Goal: Task Accomplishment & Management: Use online tool/utility

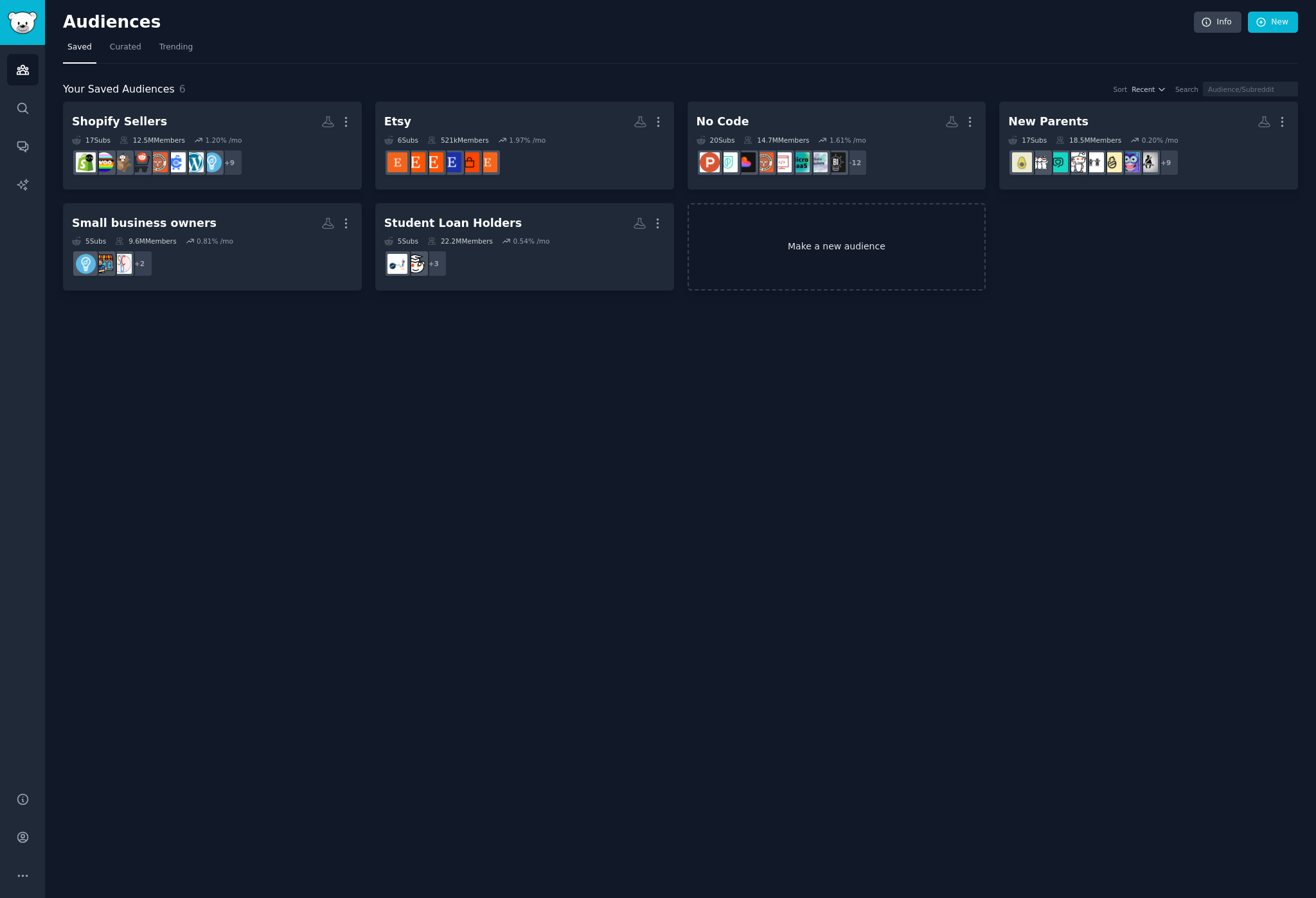
click at [888, 210] on link "Make a new audience" at bounding box center [837, 247] width 299 height 88
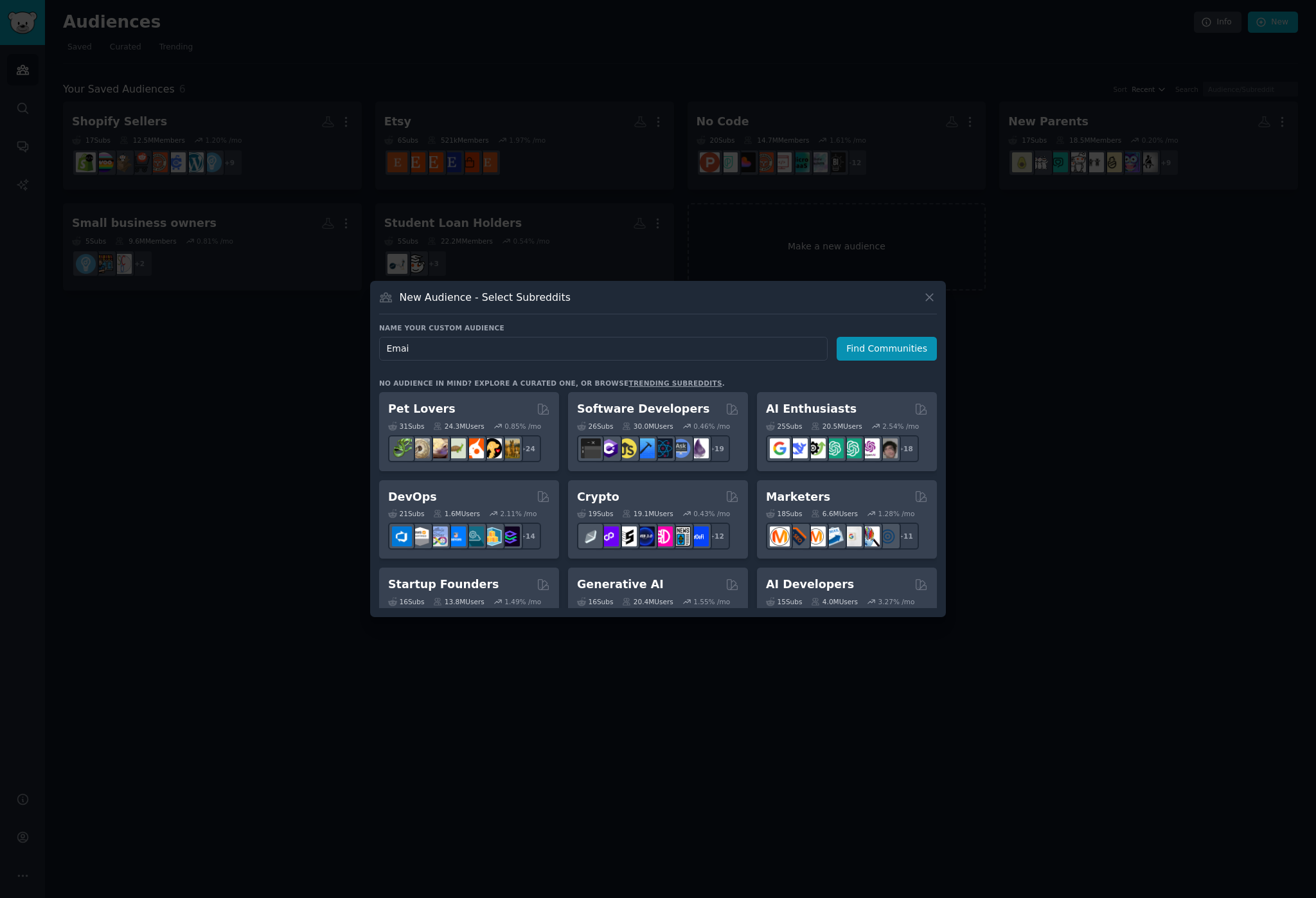
type input "Email"
click button "Find Communities" at bounding box center [886, 348] width 100 height 24
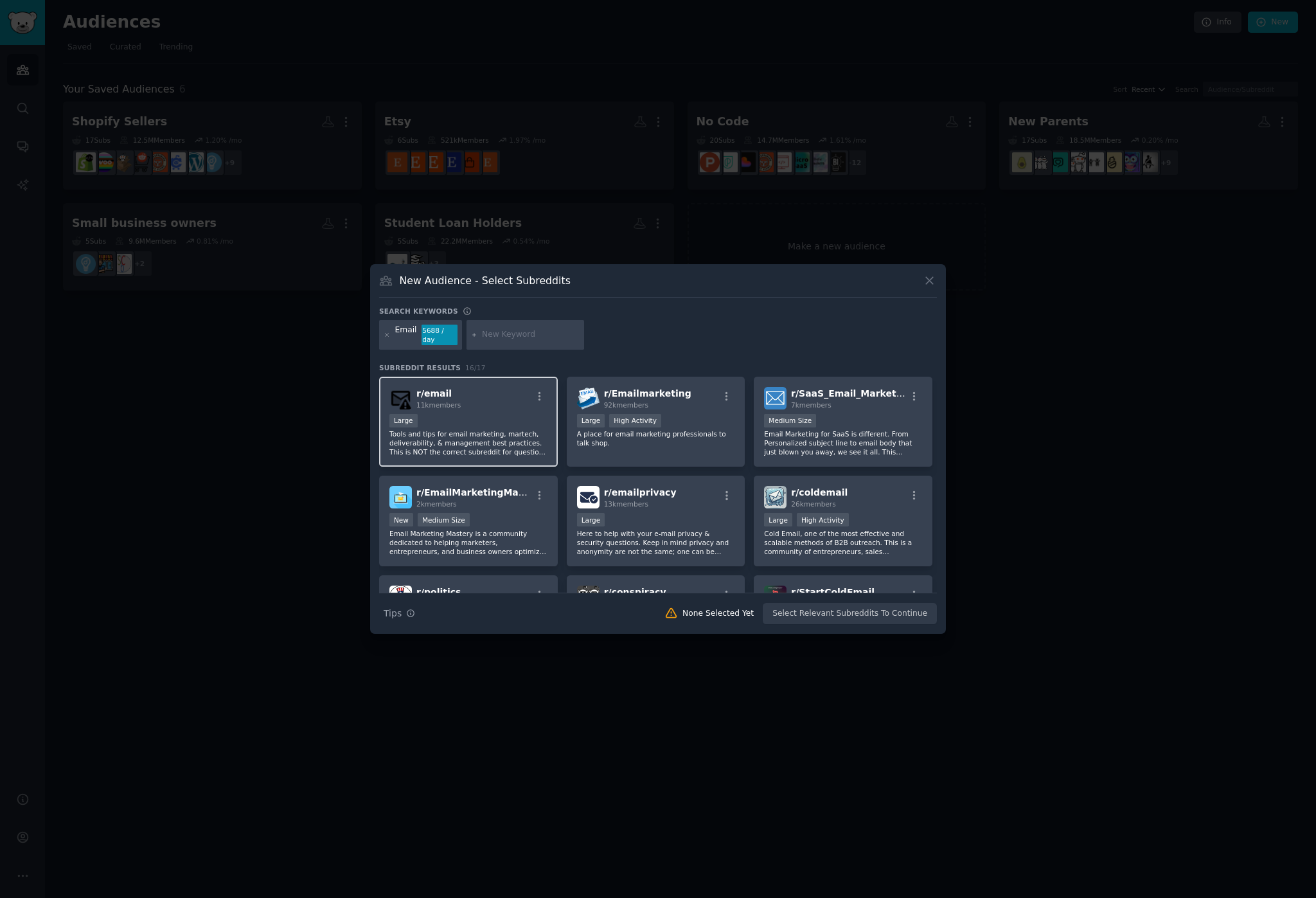
click at [507, 436] on p "Tools and tips for email marketing, martech, deliverability, & management best …" at bounding box center [468, 443] width 158 height 27
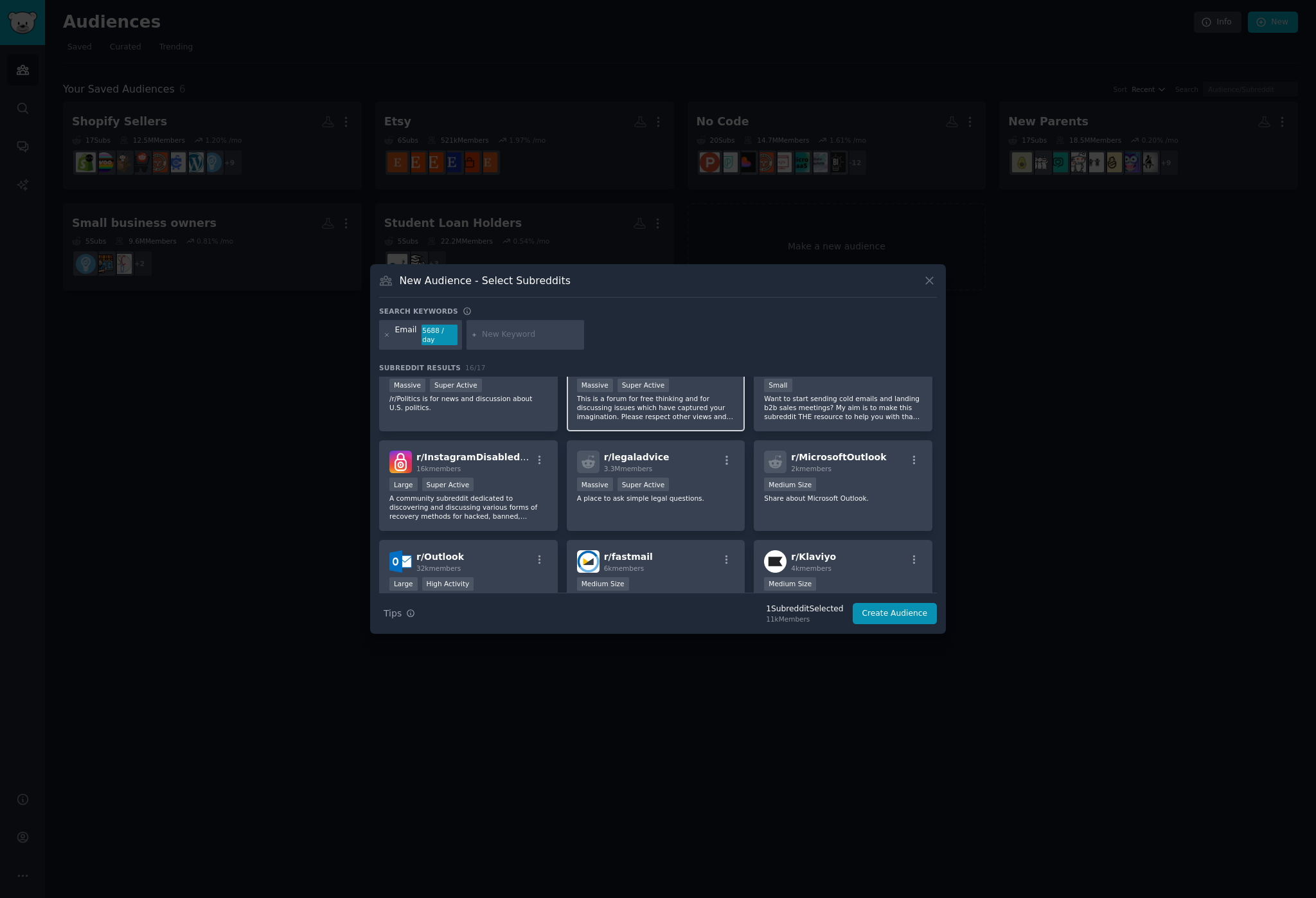
scroll to position [238, 0]
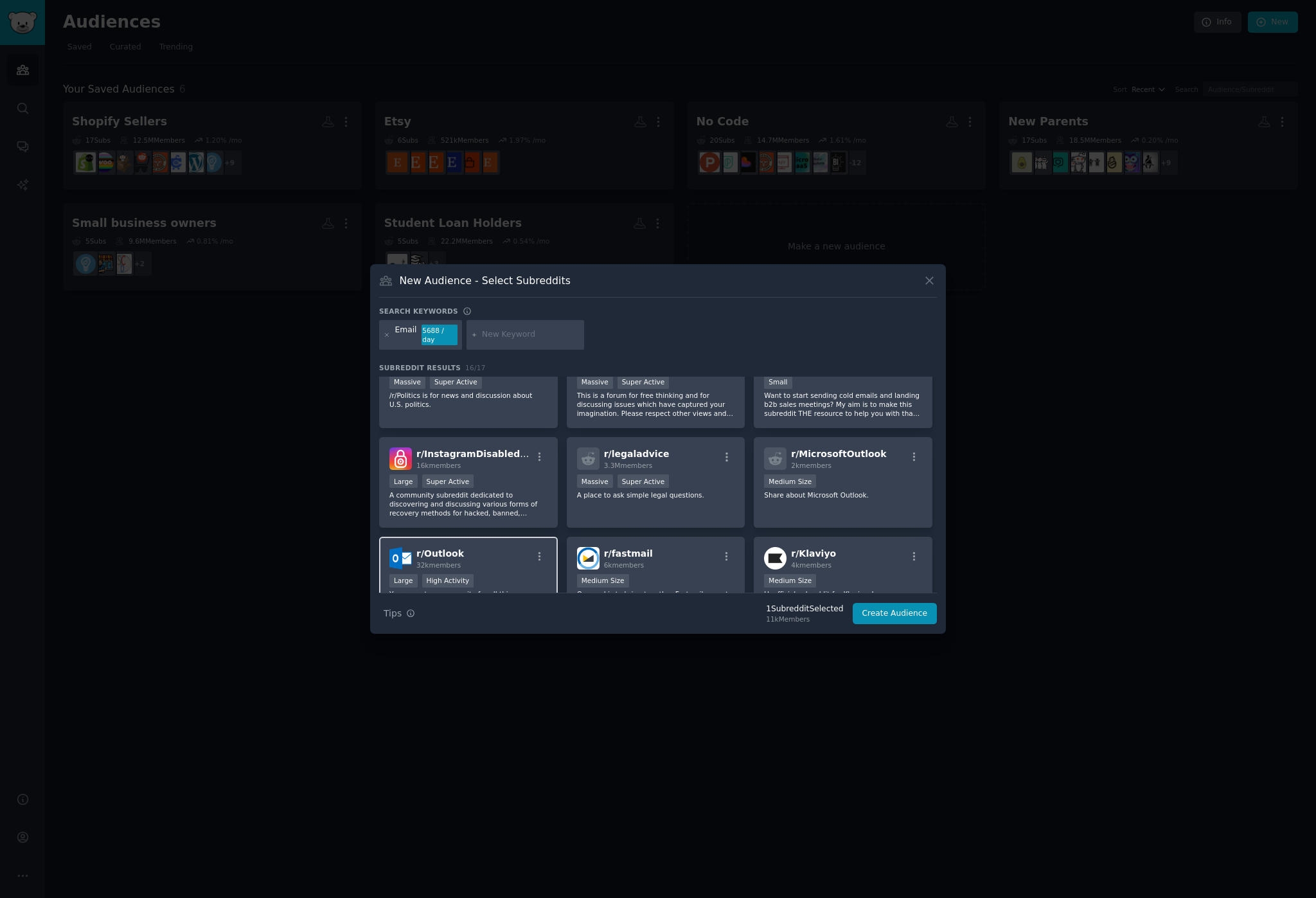
click at [502, 559] on div "r/ Outlook 32k members" at bounding box center [468, 558] width 158 height 23
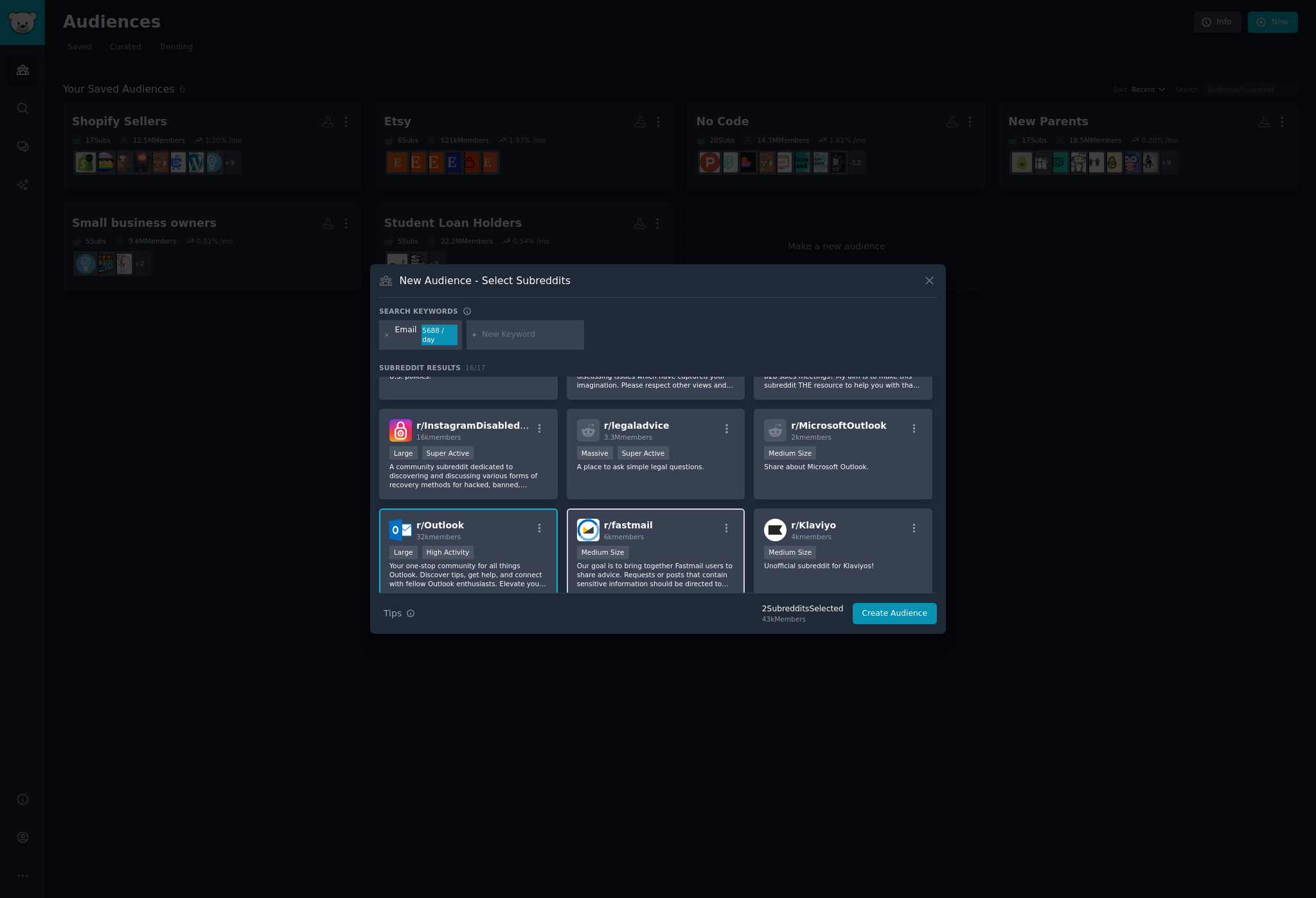
click at [649, 540] on div "r/ fastmail 6k members 1000 - 10,000 members Medium Size Our goal is to bring t…" at bounding box center [656, 554] width 179 height 91
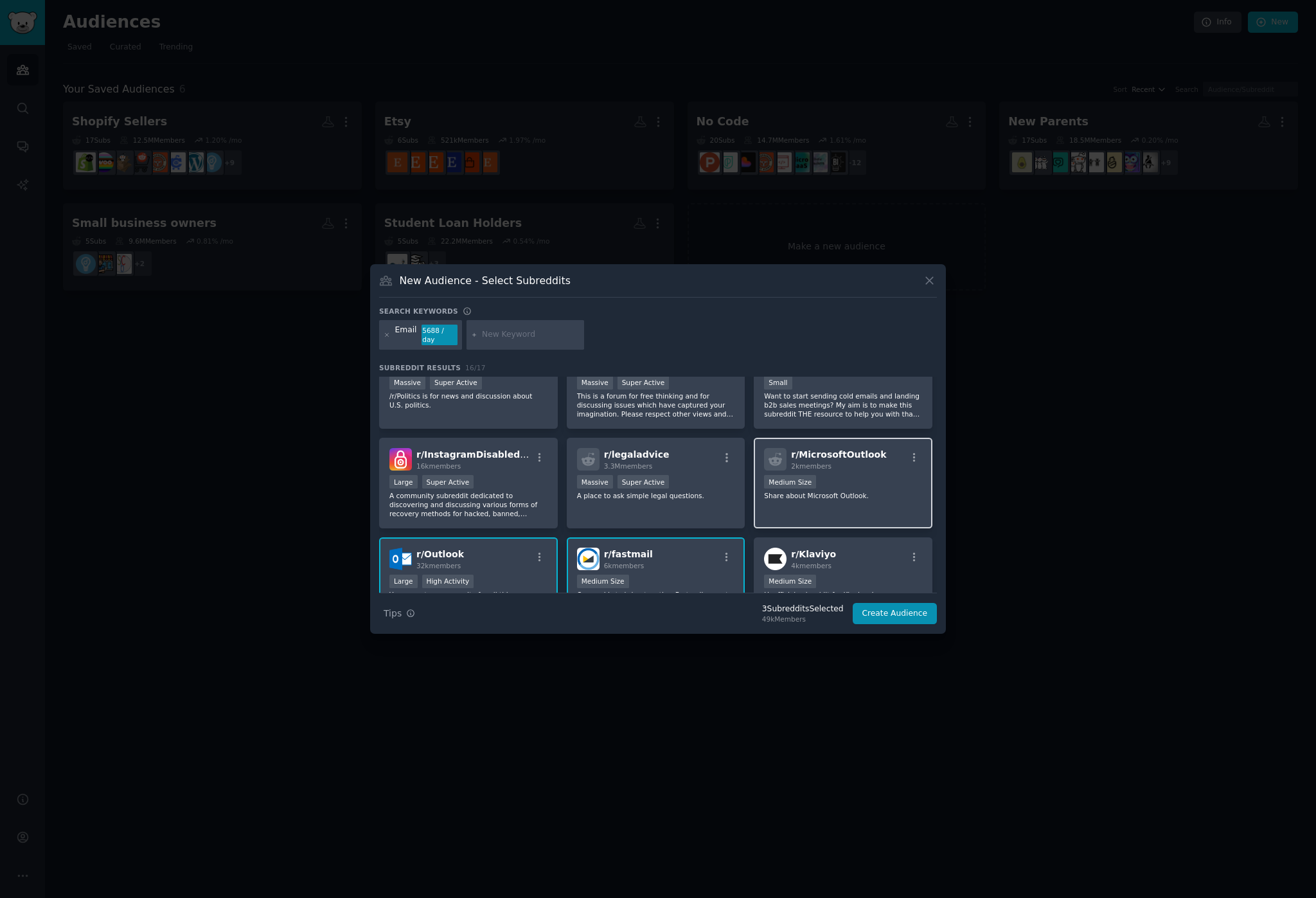
click at [811, 462] on span "2k members" at bounding box center [811, 466] width 41 height 8
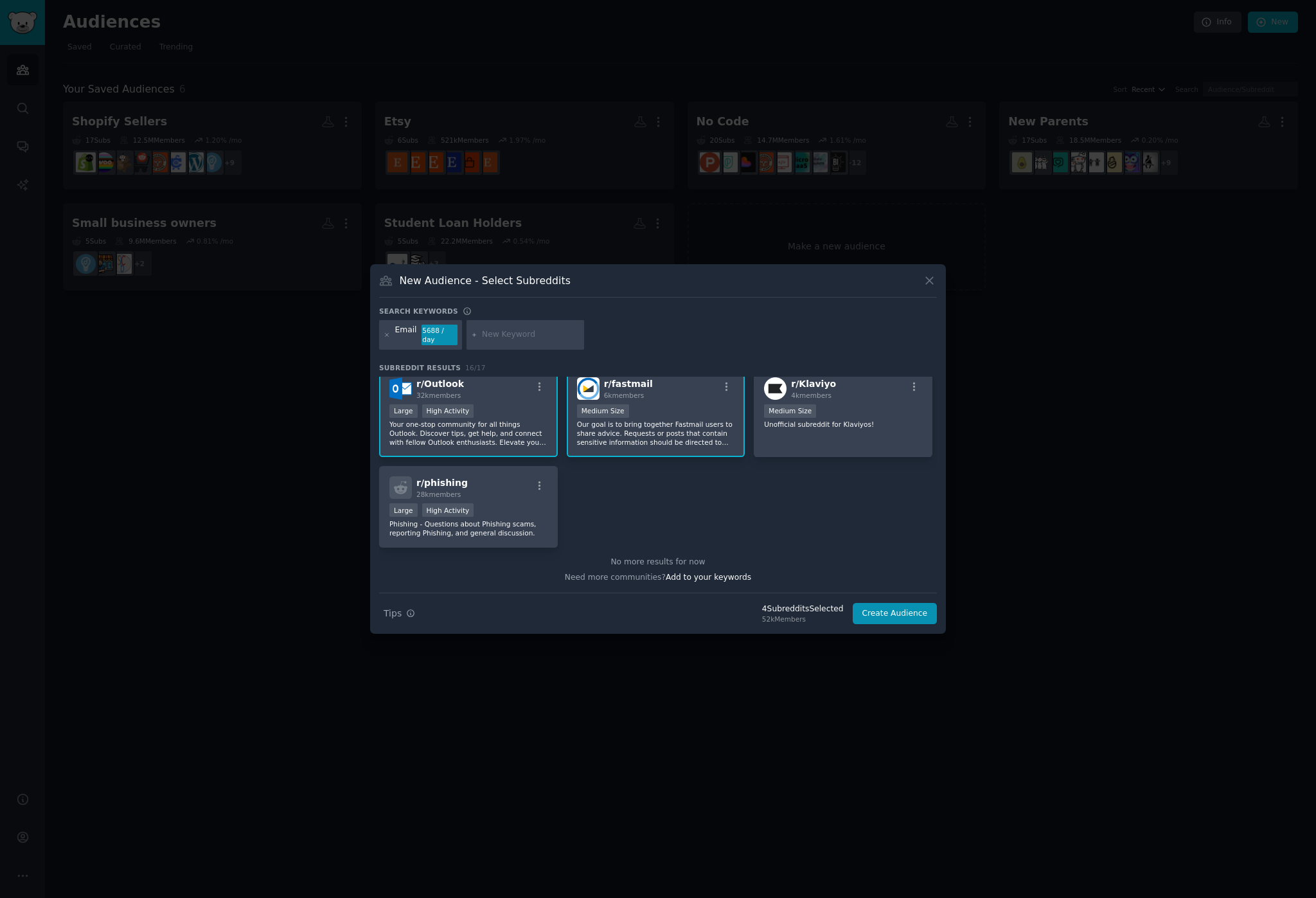
scroll to position [0, 0]
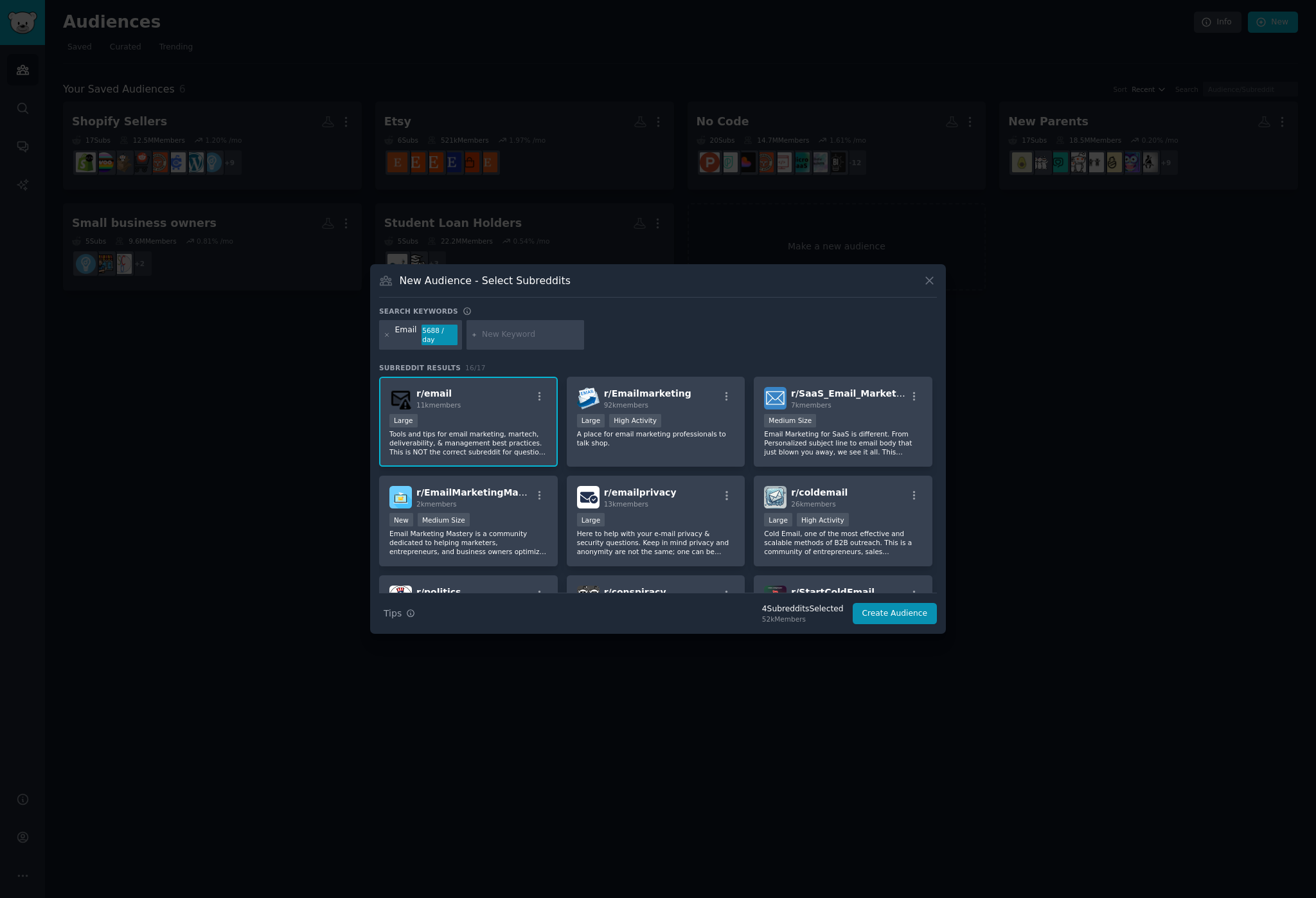
click at [526, 327] on div at bounding box center [525, 334] width 118 height 29
click at [520, 334] on input "text" at bounding box center [530, 335] width 97 height 11
type input "gmail"
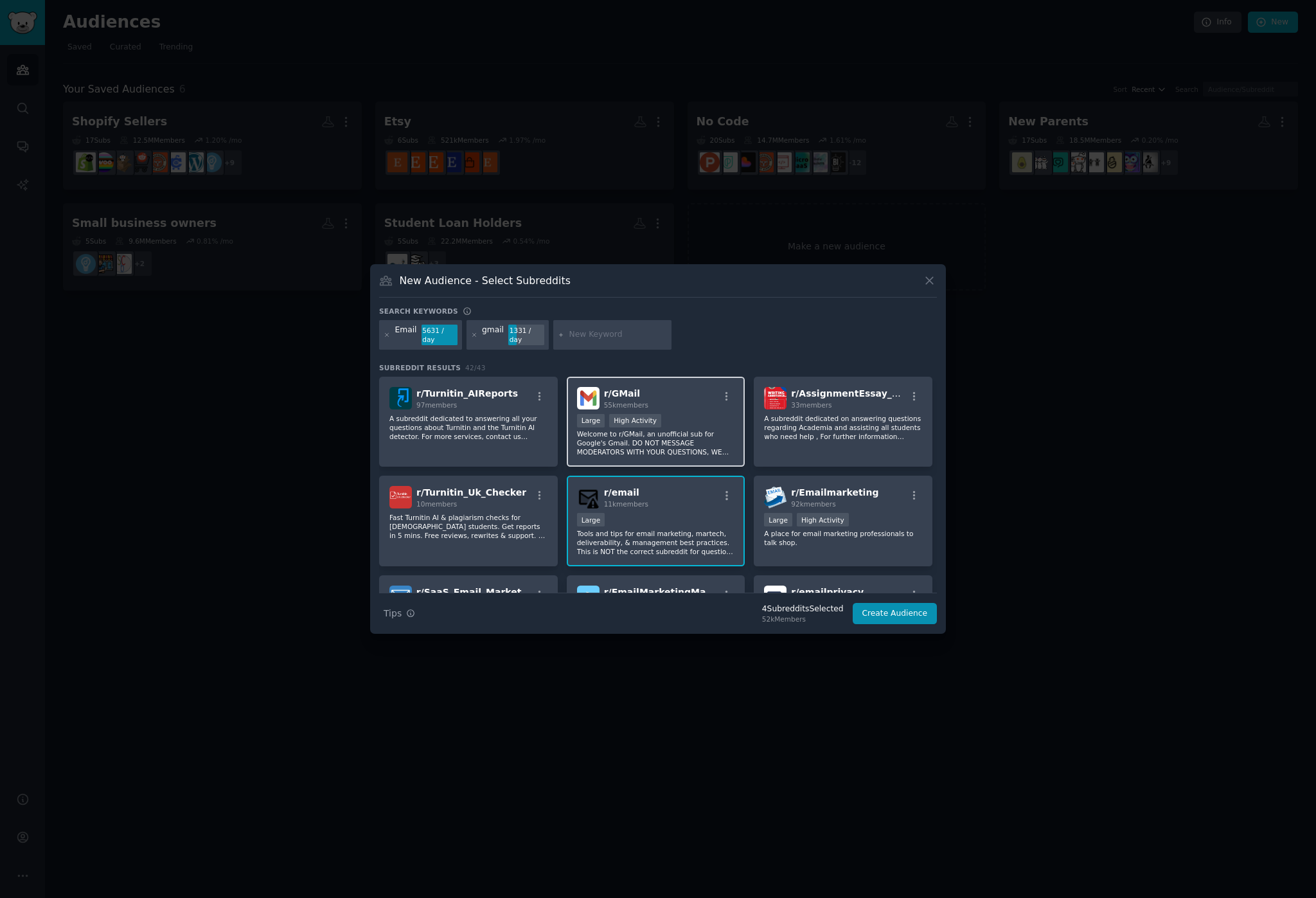
click at [691, 421] on div "Large High Activity" at bounding box center [656, 421] width 158 height 16
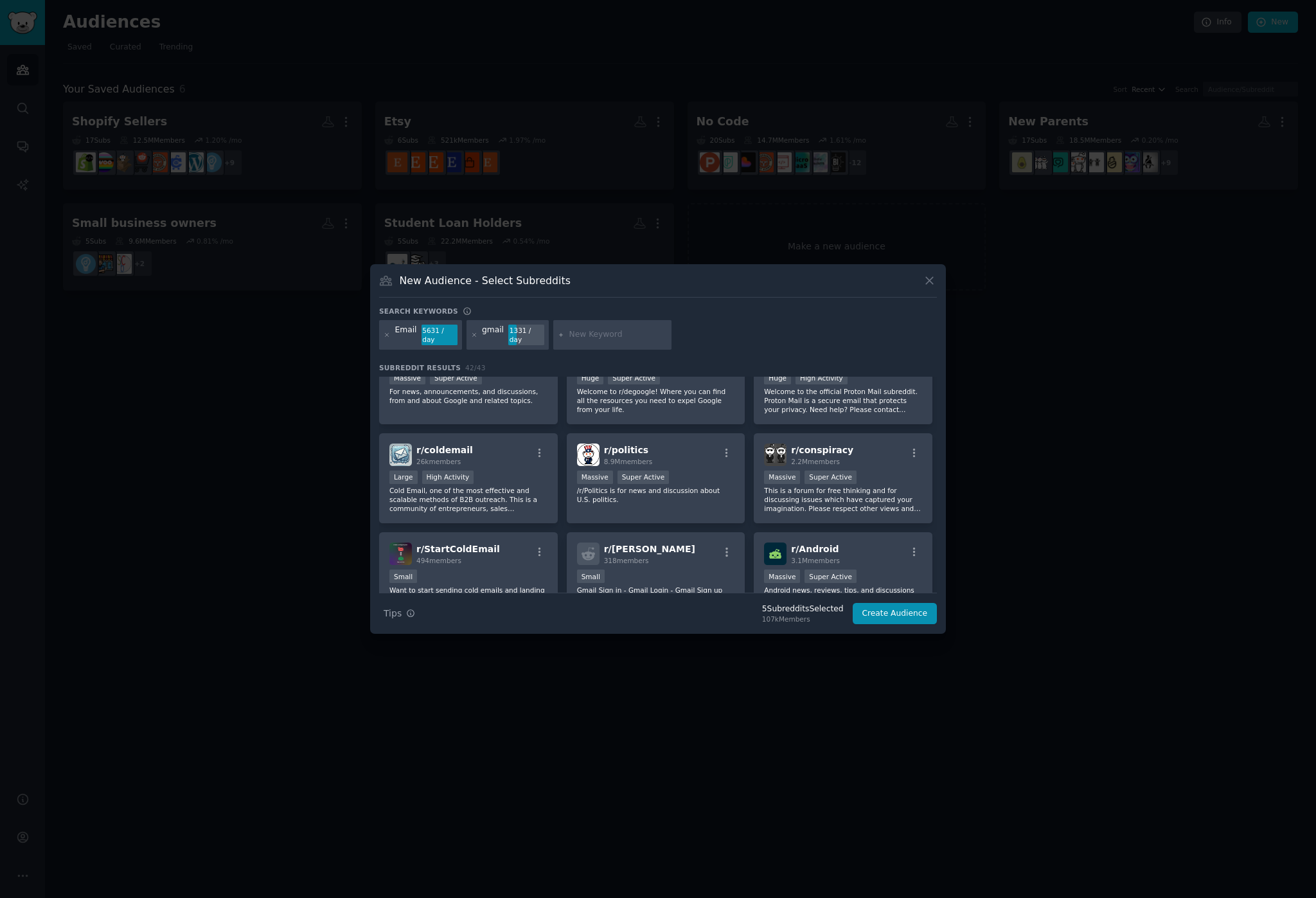
scroll to position [363, 0]
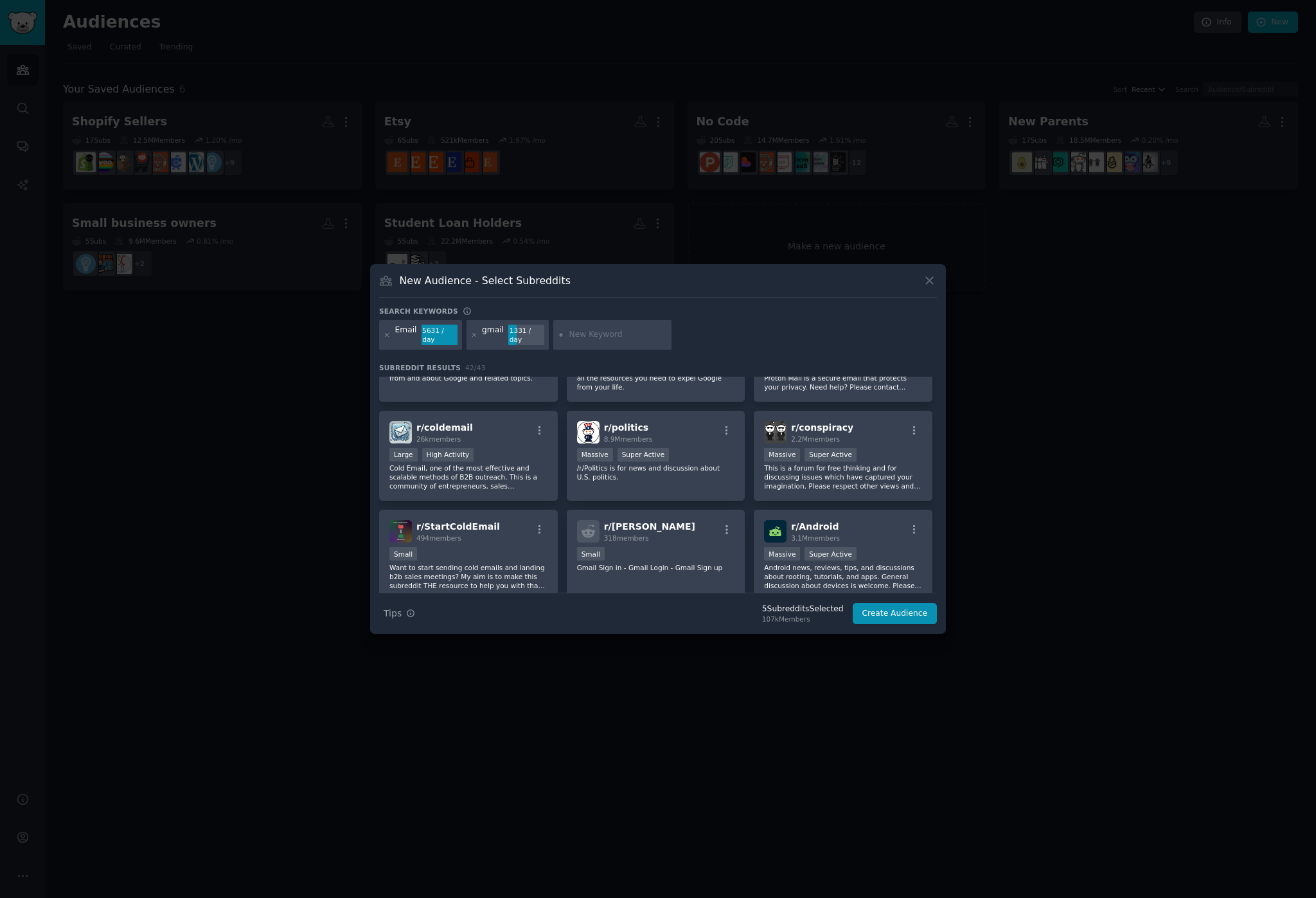
click at [624, 329] on input "text" at bounding box center [618, 335] width 97 height 11
type input "productivity"
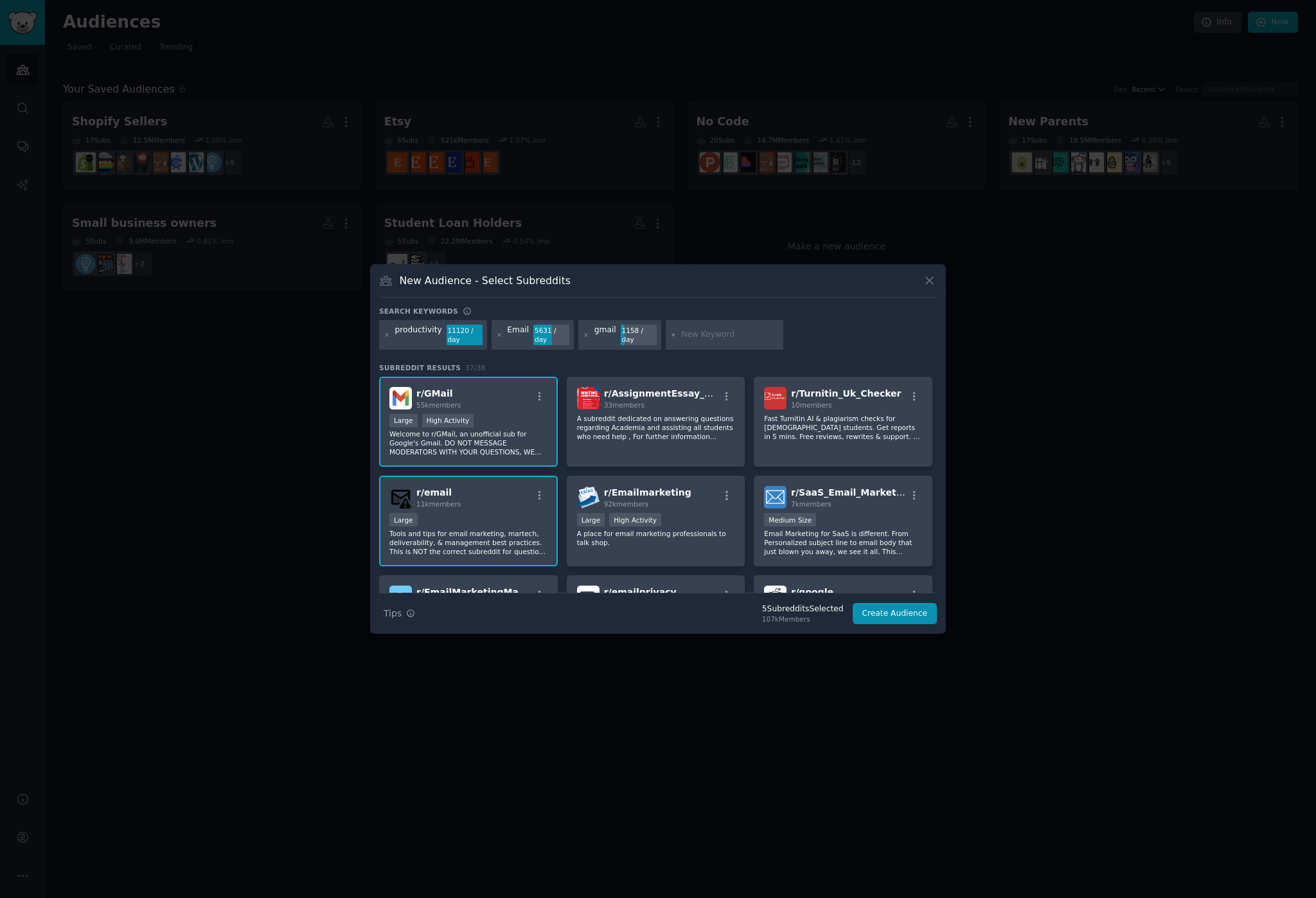
scroll to position [202, 0]
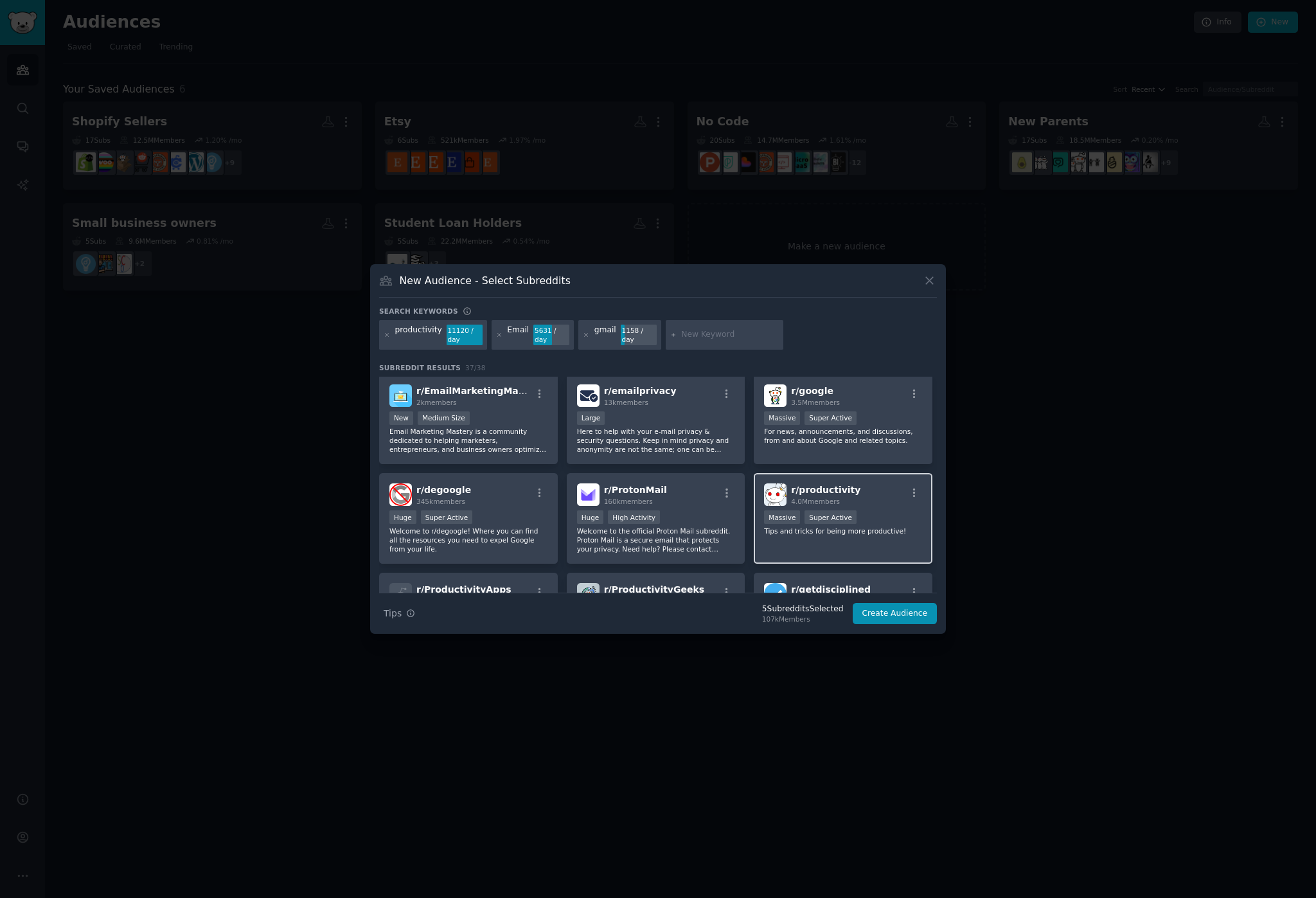
click at [824, 478] on div "r/ productivity 4.0M members Massive Super Active Tips and tricks for being mor…" at bounding box center [843, 519] width 179 height 91
click at [670, 487] on div "r/ ProtonMail 160k members" at bounding box center [656, 495] width 158 height 23
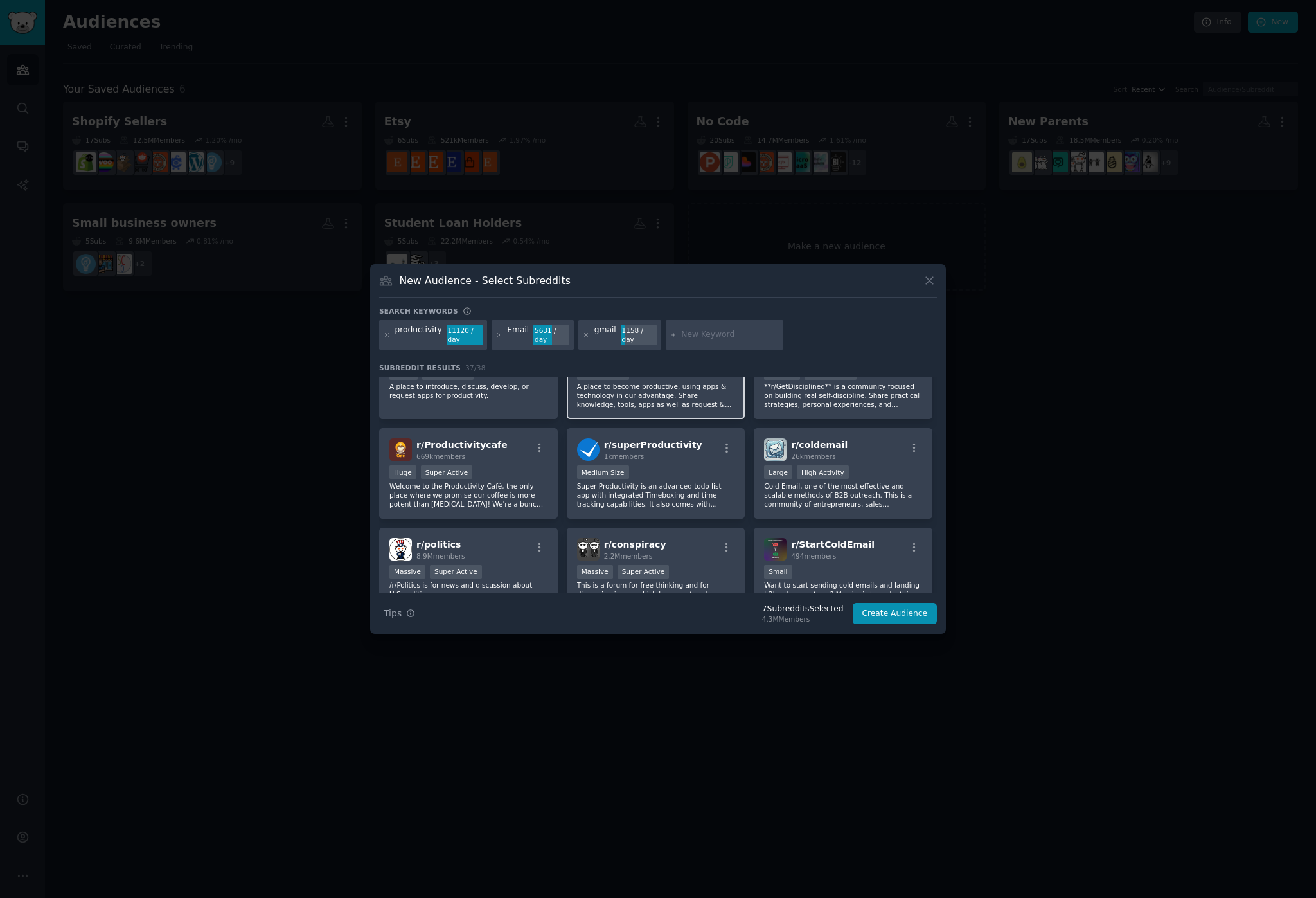
scroll to position [558, 0]
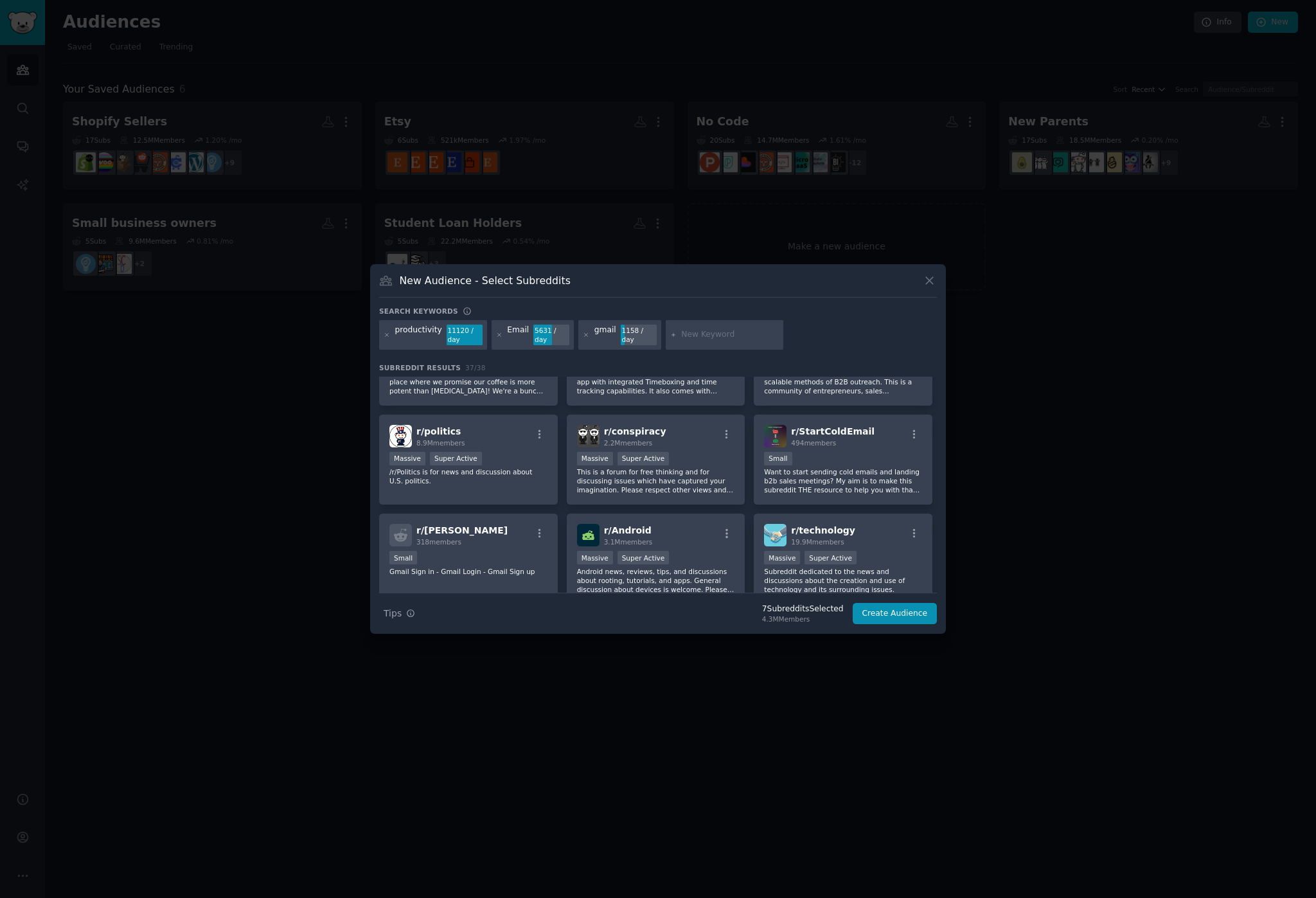
click at [681, 329] on input "text" at bounding box center [729, 335] width 97 height 11
type input "digital min"
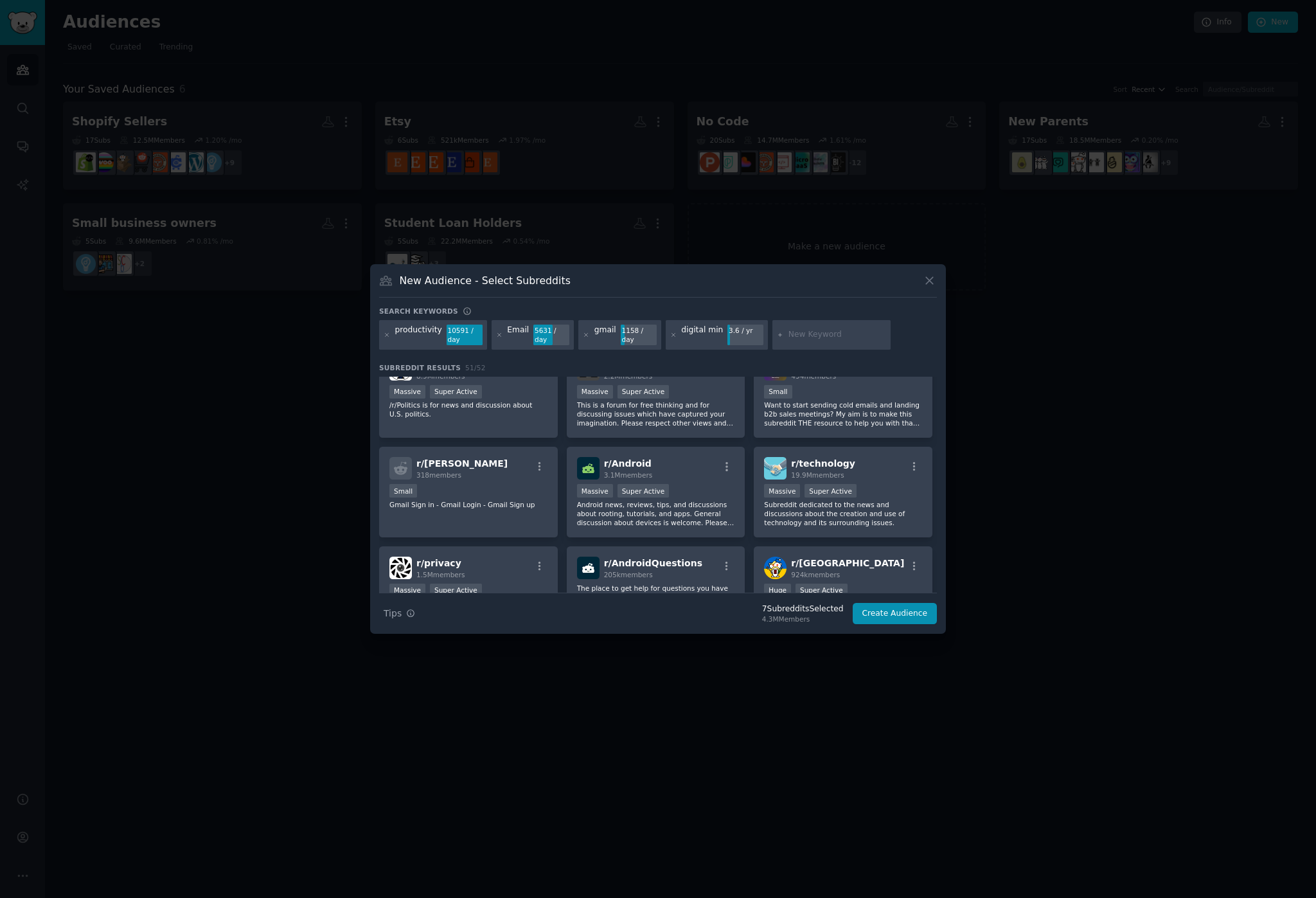
scroll to position [648, 0]
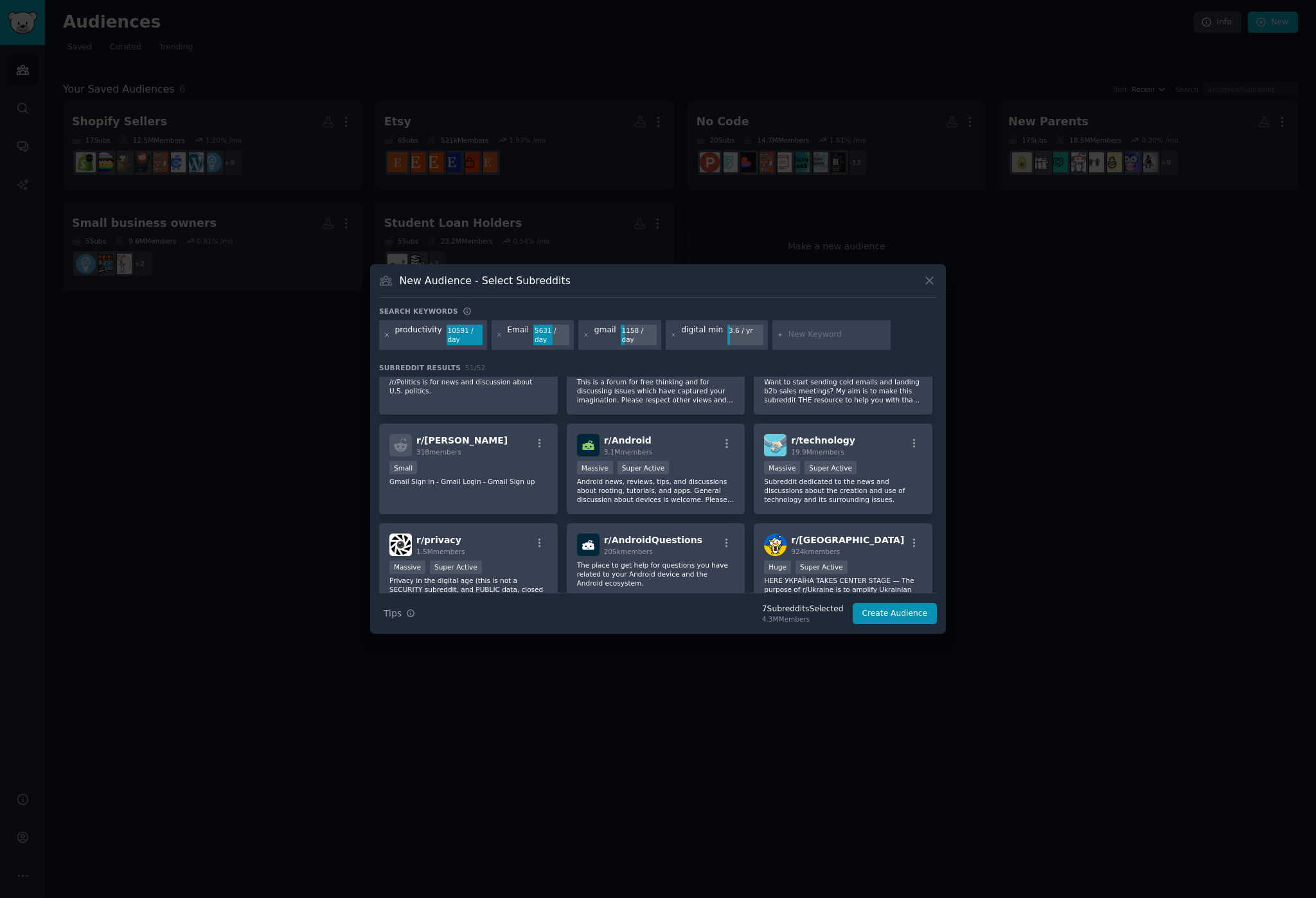
click at [385, 334] on icon at bounding box center [387, 334] width 7 height 7
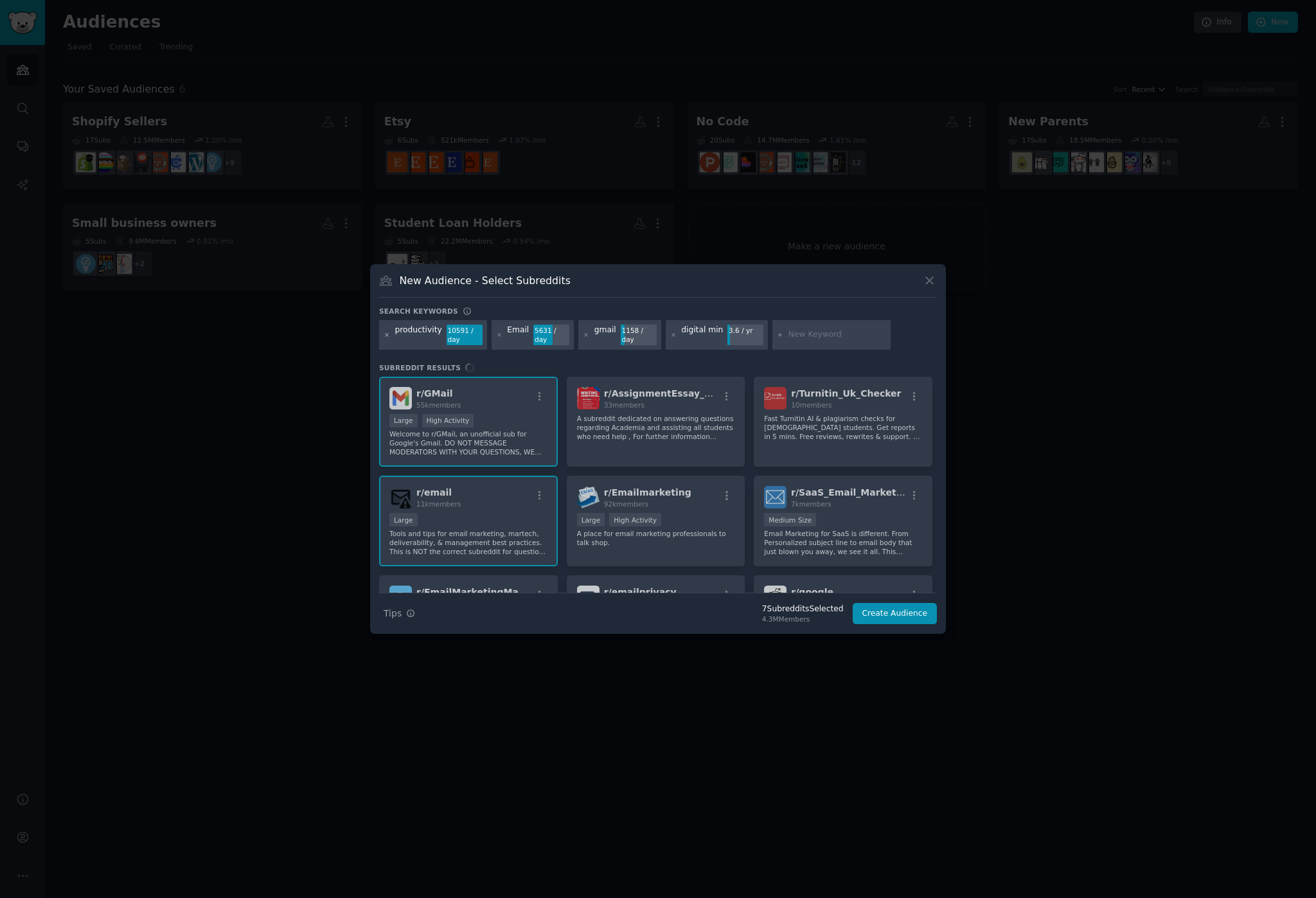
click at [388, 334] on icon at bounding box center [387, 334] width 3 height 3
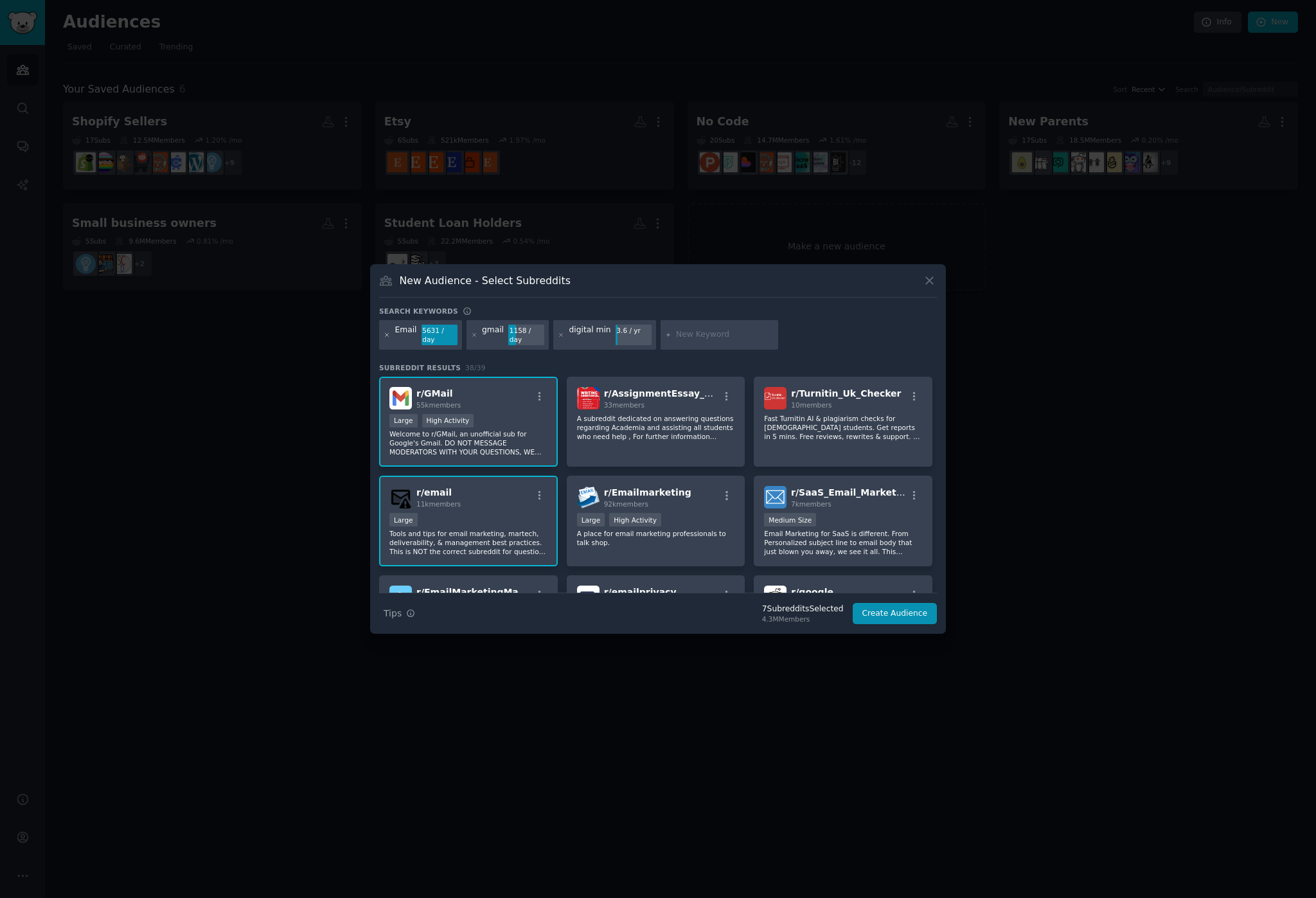
click at [388, 334] on icon at bounding box center [387, 334] width 3 height 3
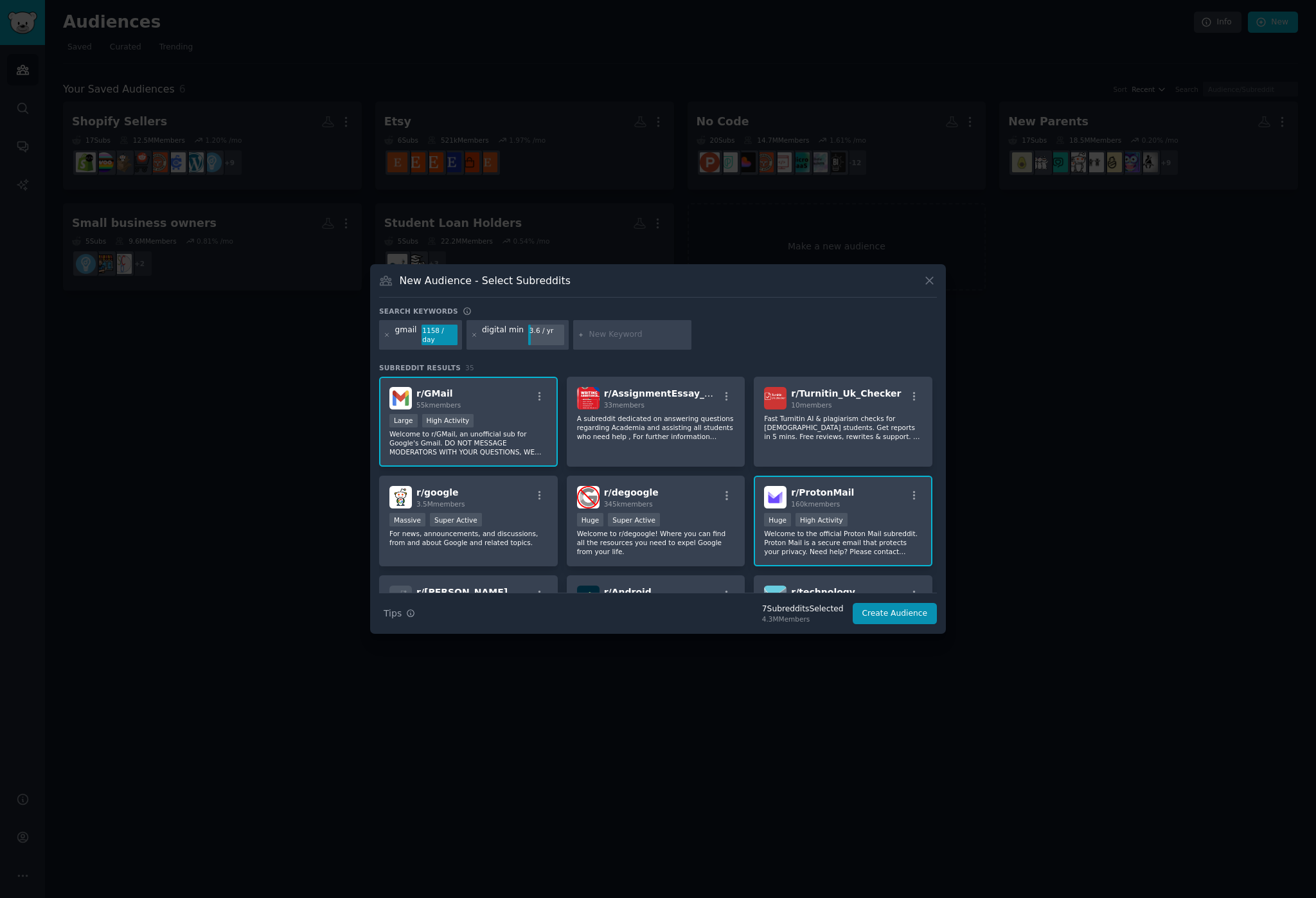
click at [388, 334] on icon at bounding box center [387, 334] width 3 height 3
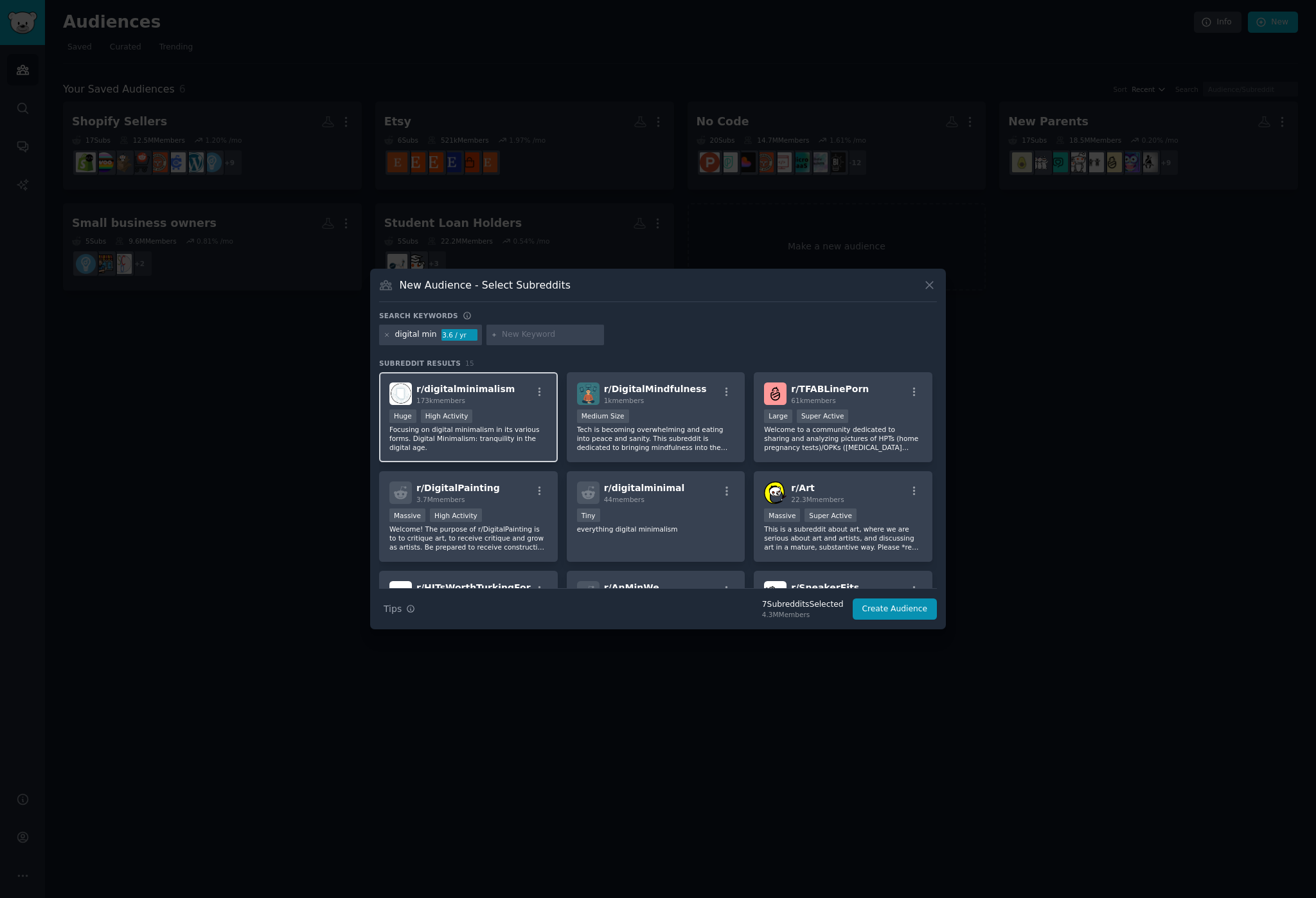
click at [508, 402] on div "r/ digitalminimalism 173k members" at bounding box center [468, 394] width 158 height 23
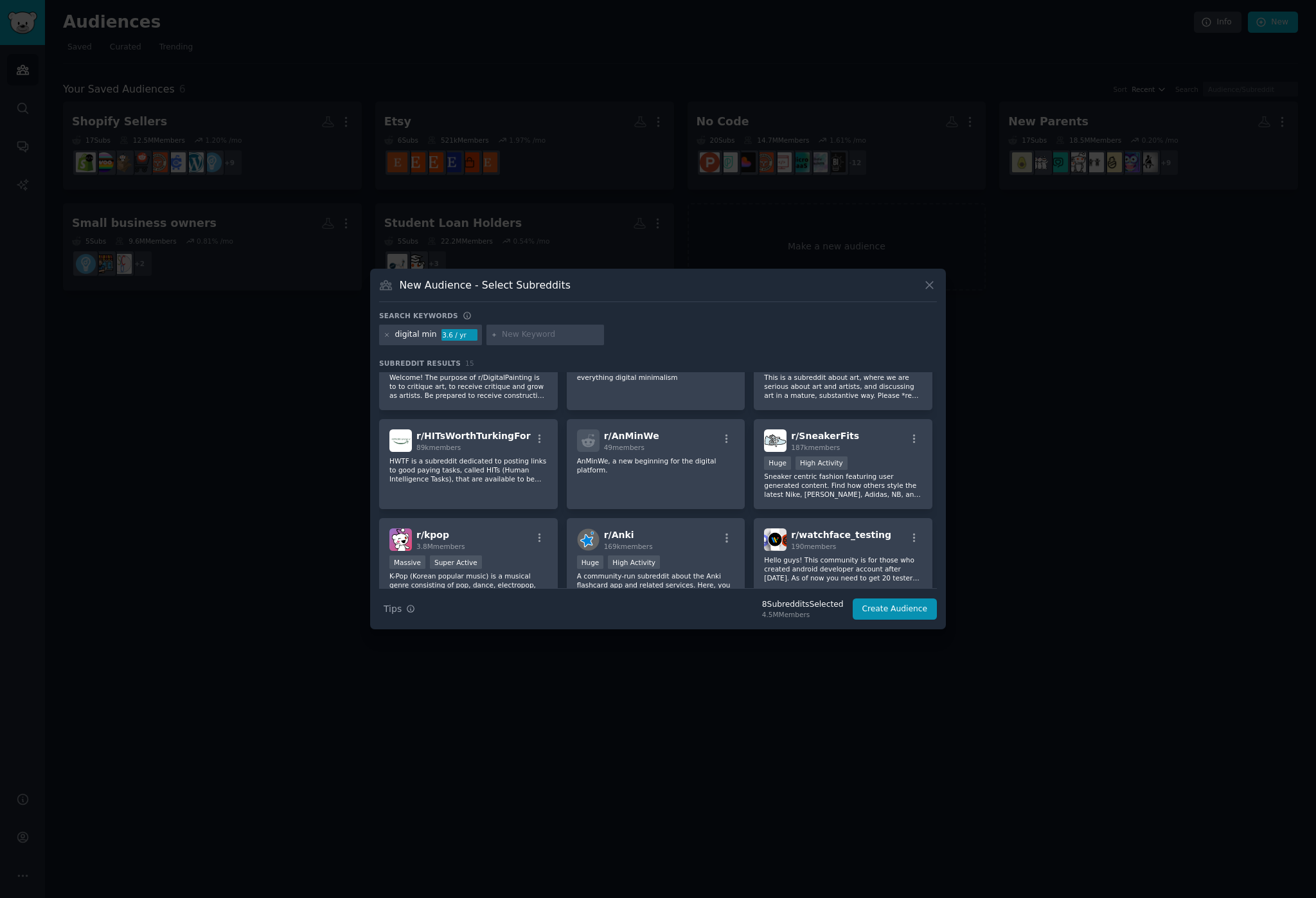
scroll to position [166, 0]
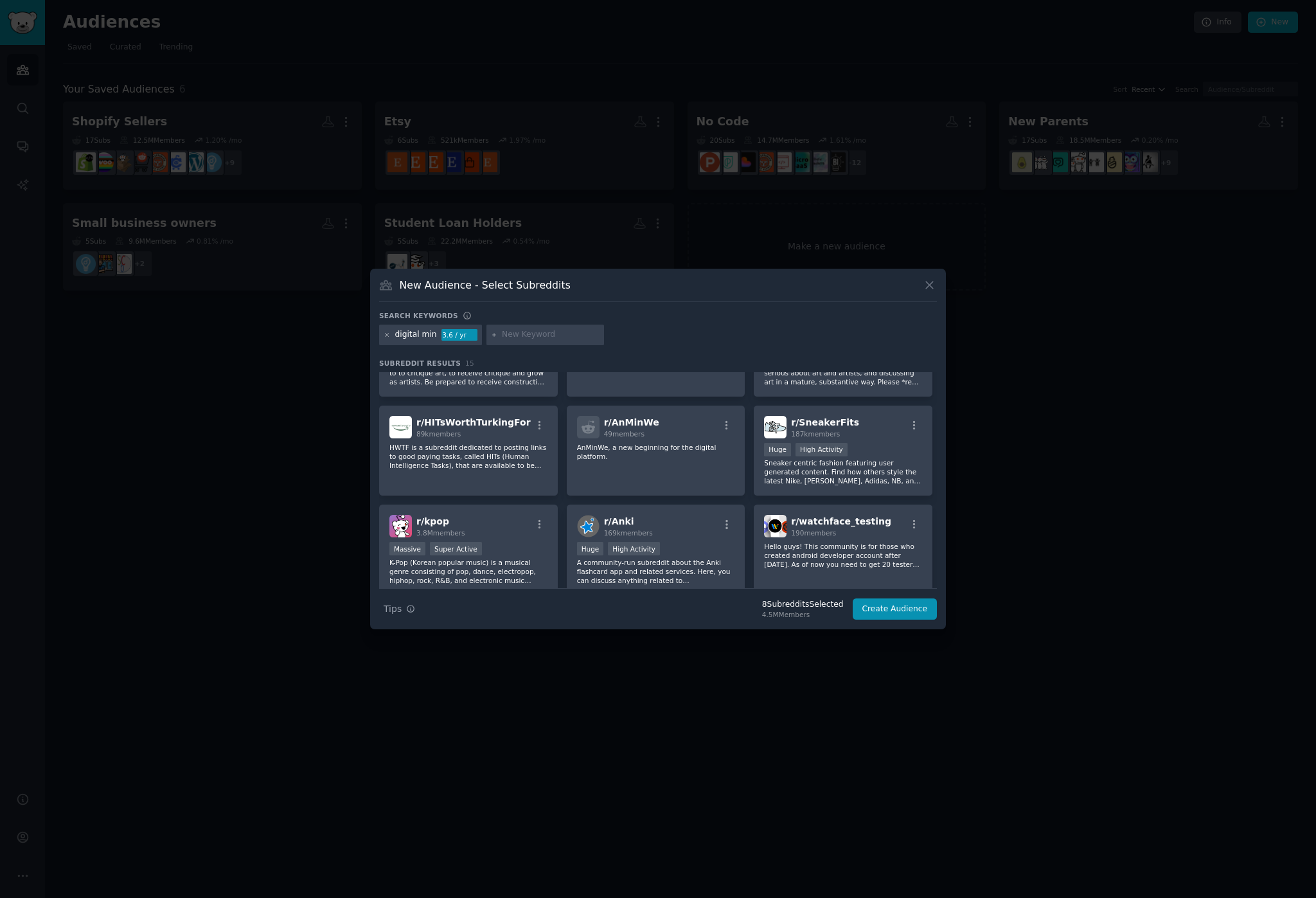
click at [390, 335] on icon at bounding box center [387, 334] width 7 height 7
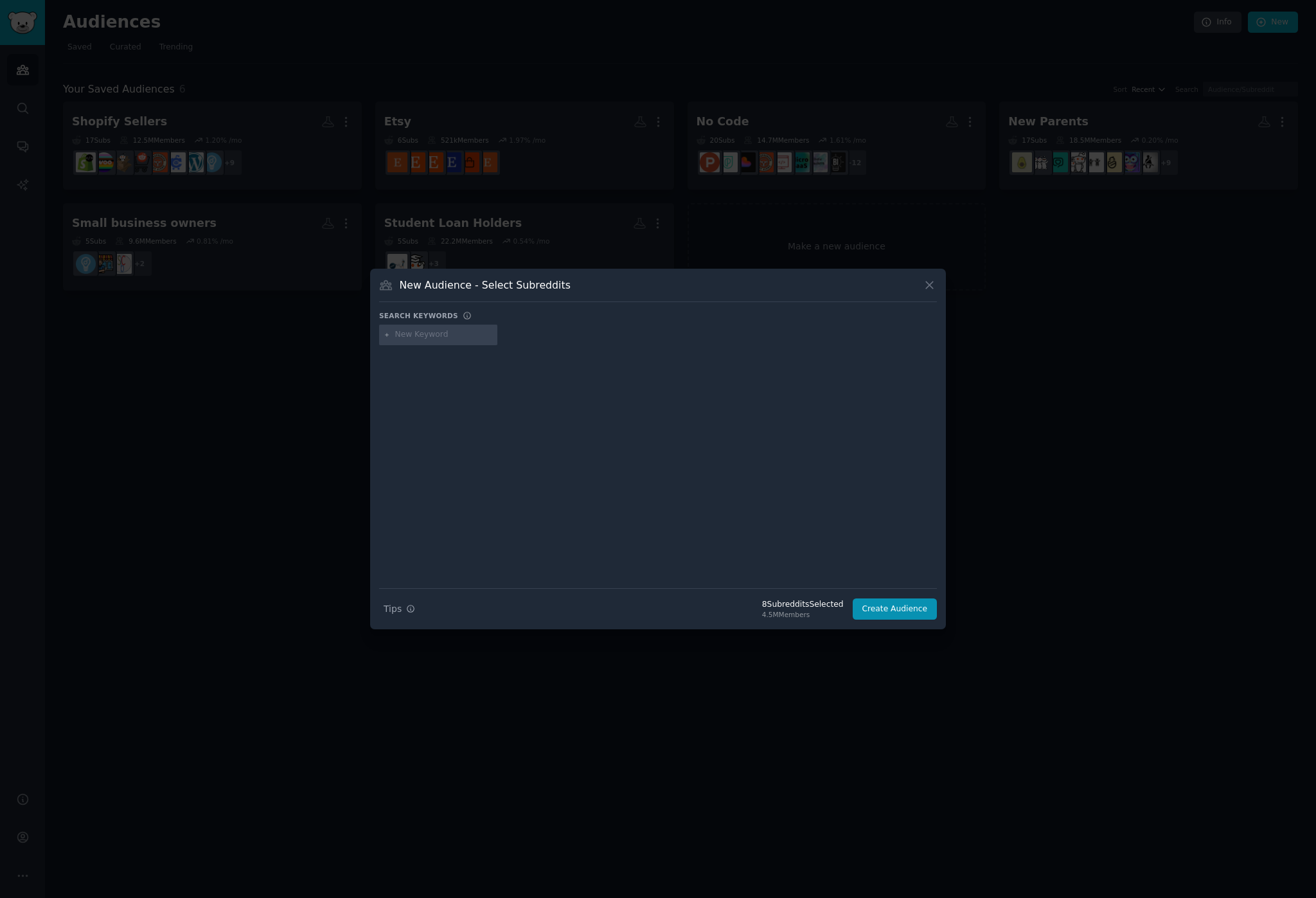
click at [411, 335] on input "text" at bounding box center [444, 335] width 97 height 11
type input "small business"
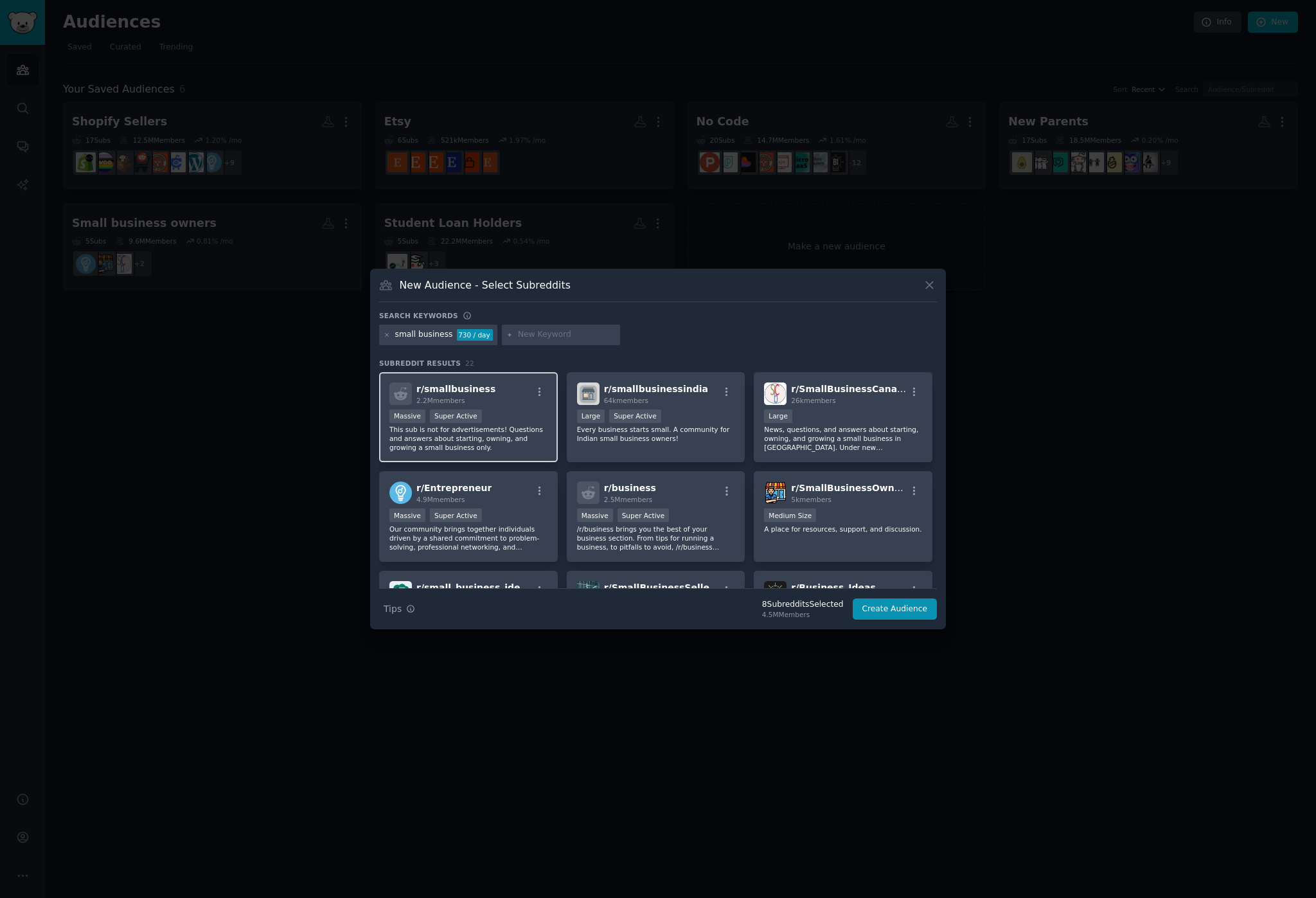
click at [511, 415] on div ">= 95th percentile for submissions / day Massive Super Active" at bounding box center [468, 417] width 158 height 16
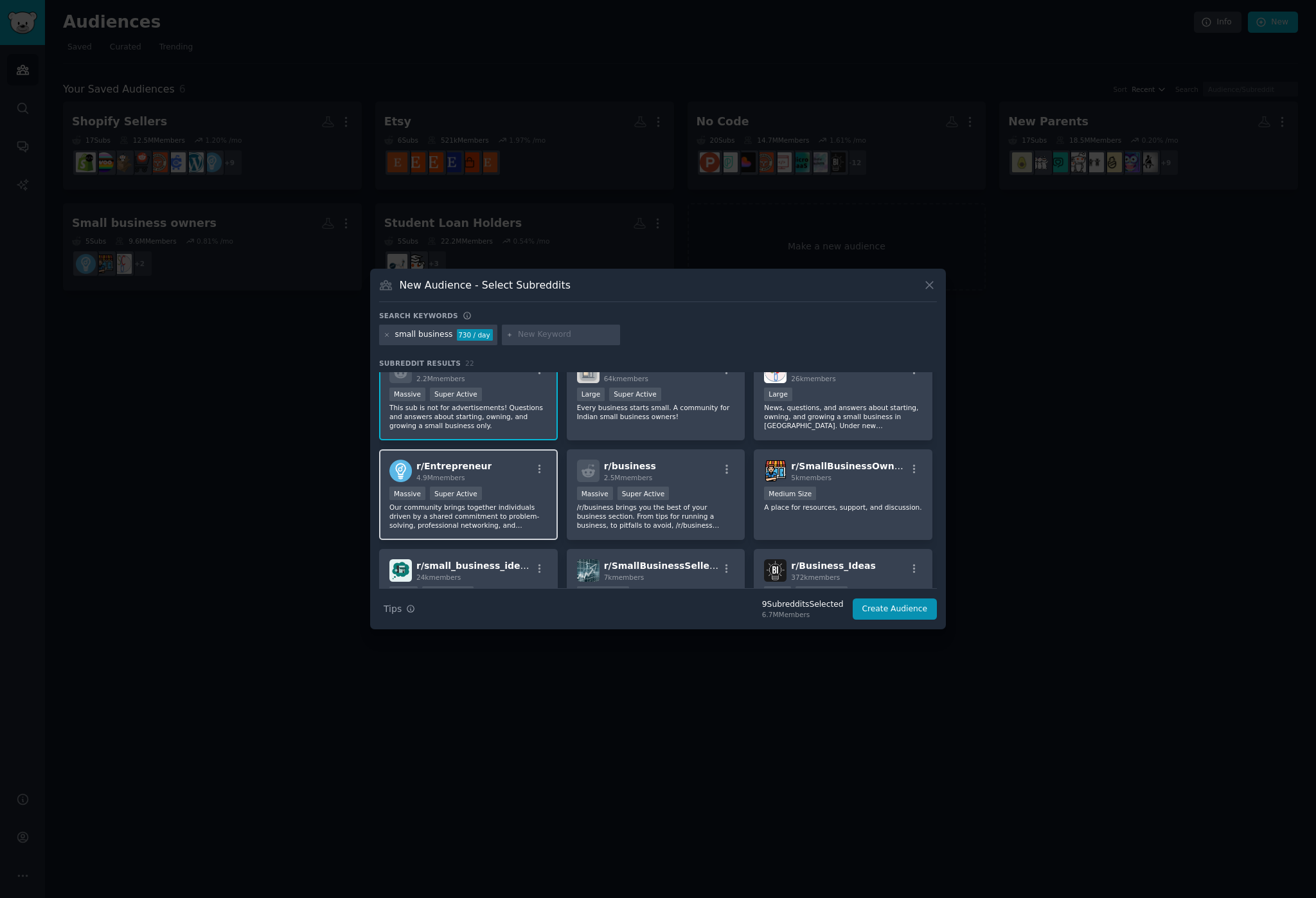
click at [520, 478] on div "r/ Entrepreneur 4.9M members" at bounding box center [468, 471] width 158 height 23
click at [648, 471] on h2 "r/ business 2.5M members" at bounding box center [629, 471] width 52 height 23
click at [797, 454] on div "r/ SmallBusinessOwners 5k members Medium Size A place for resources, support, a…" at bounding box center [843, 493] width 179 height 91
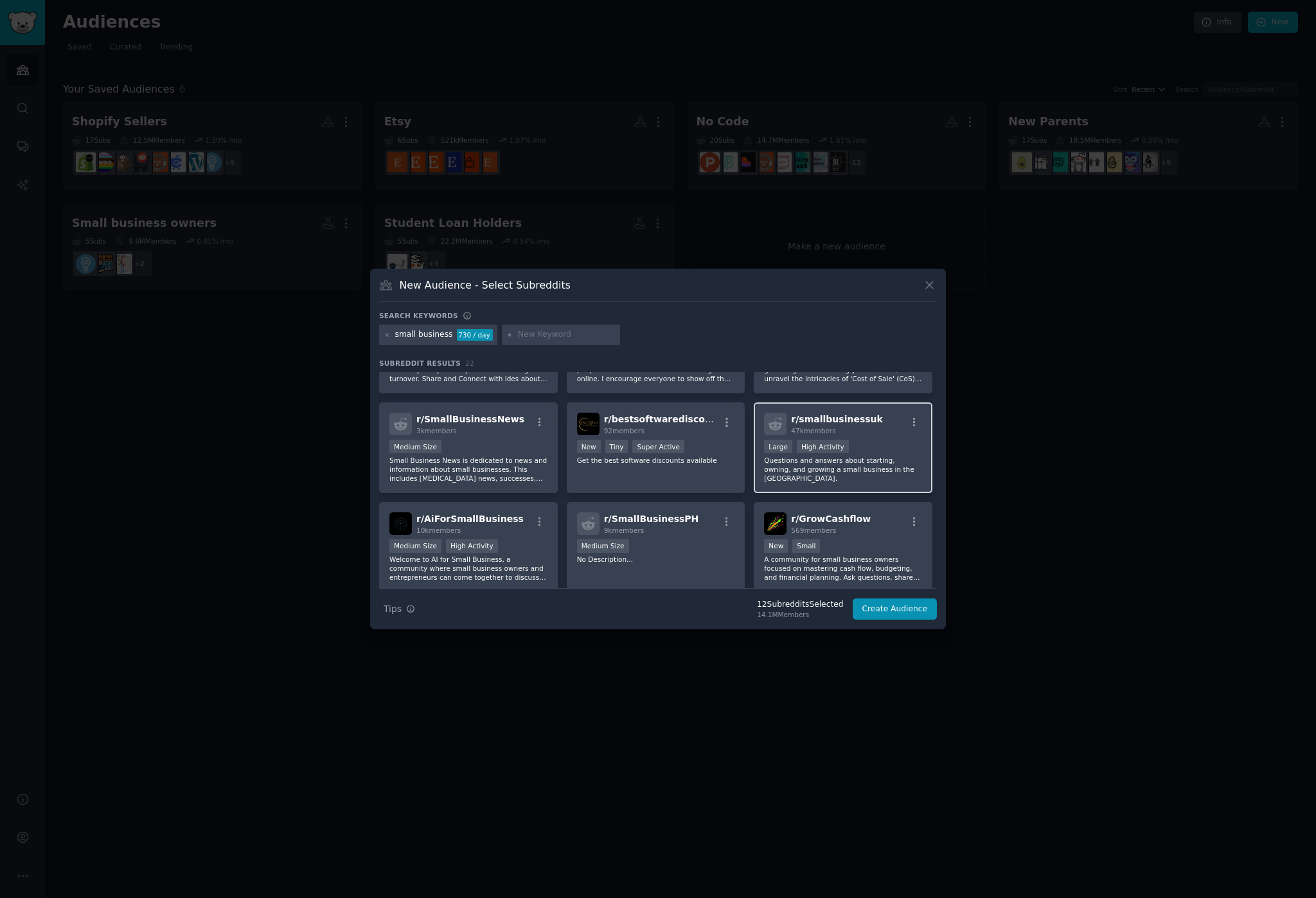
scroll to position [341, 0]
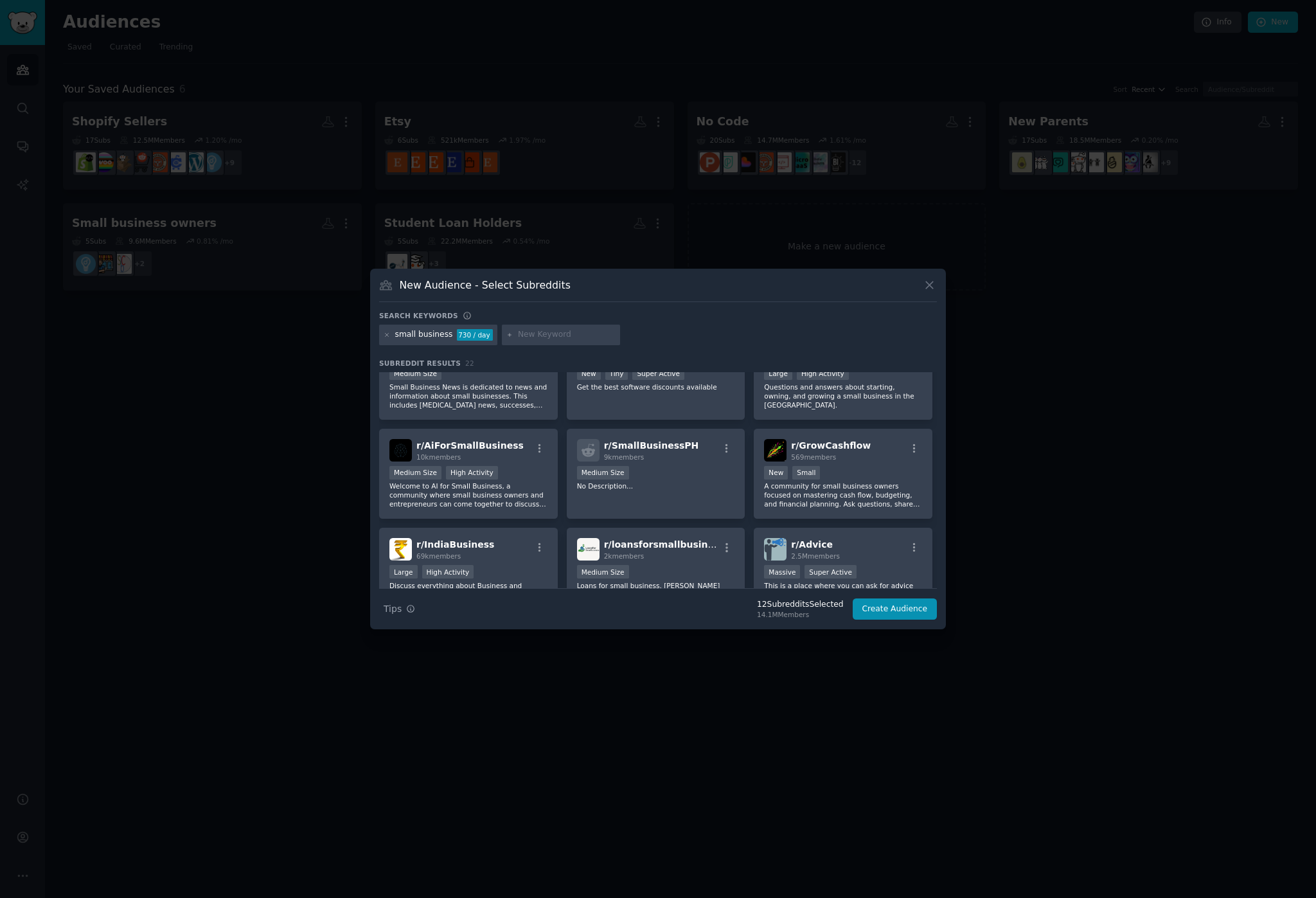
click at [527, 335] on input "text" at bounding box center [566, 335] width 97 height 11
type input "ai small business"
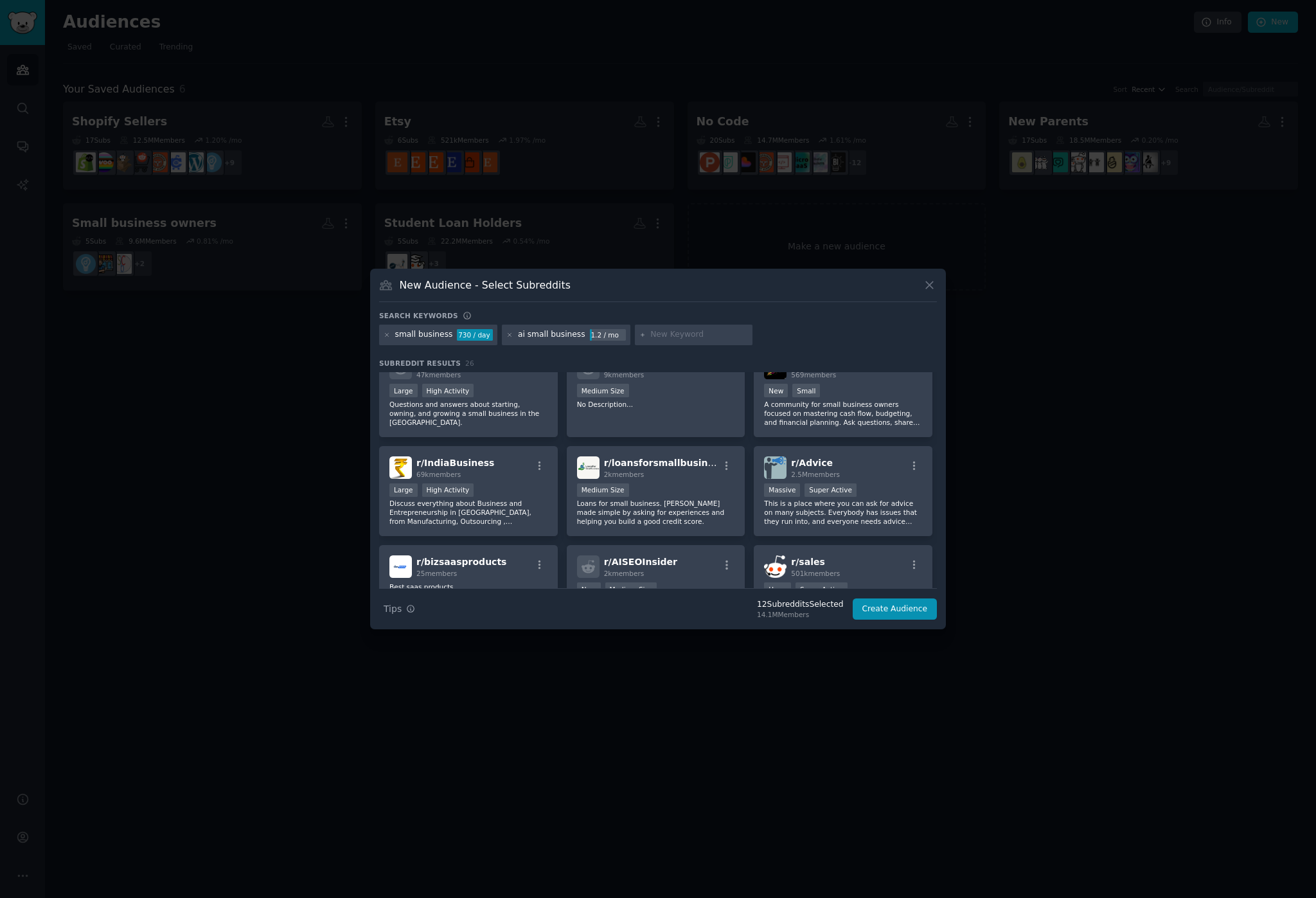
scroll to position [713, 0]
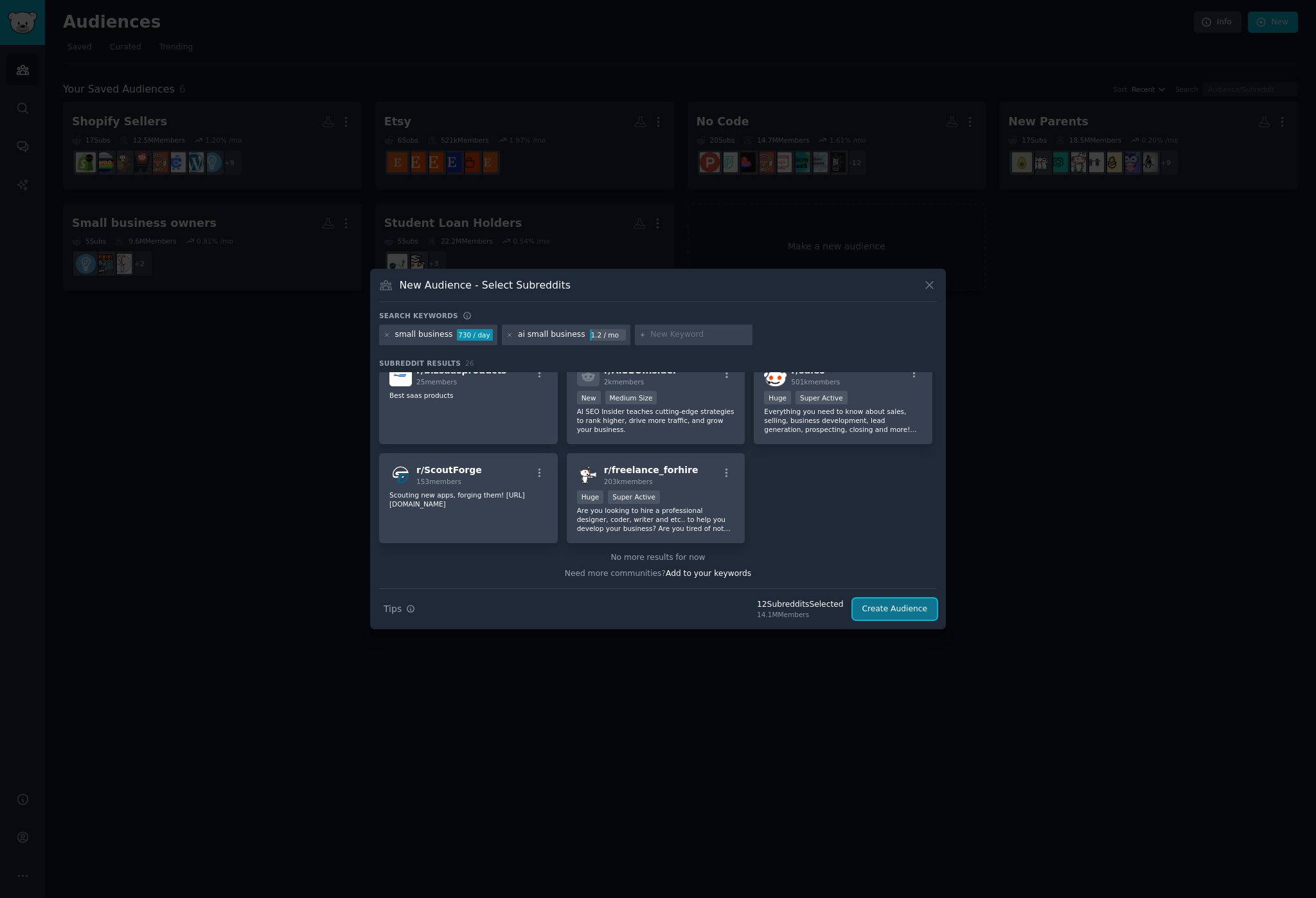
click at [885, 607] on button "Create Audience" at bounding box center [895, 608] width 85 height 22
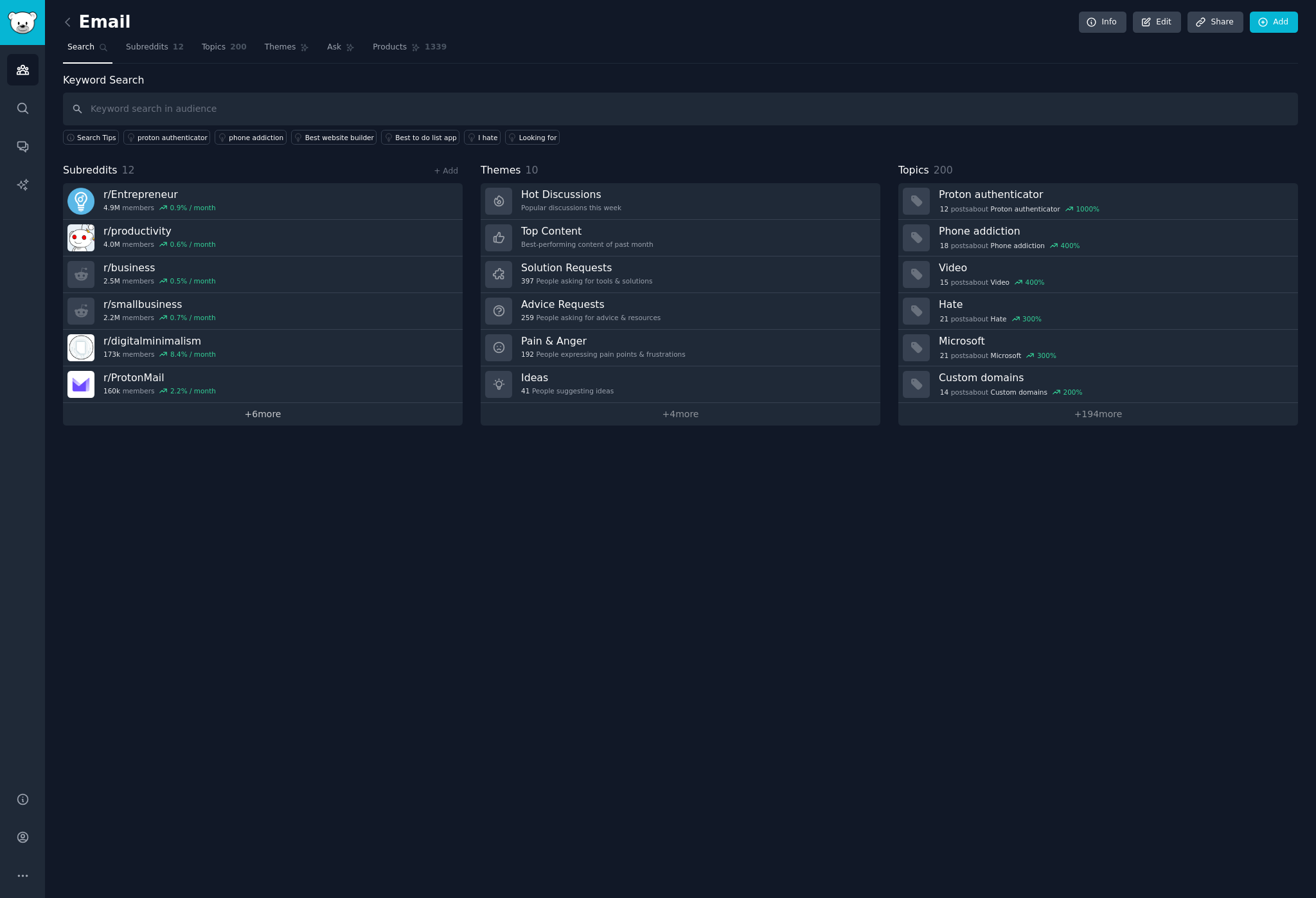
click at [261, 408] on link "+ 6 more" at bounding box center [263, 414] width 399 height 23
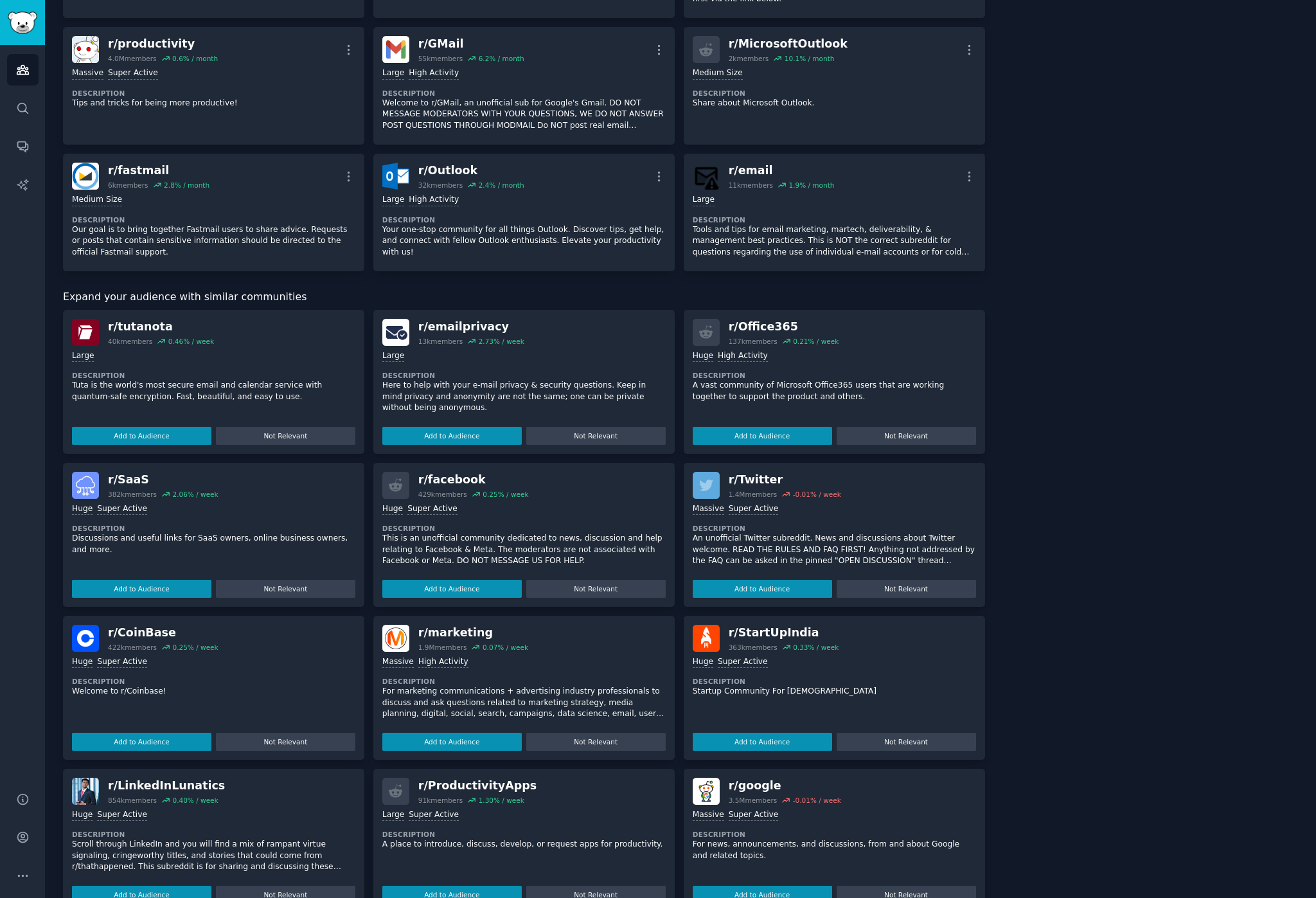
scroll to position [350, 0]
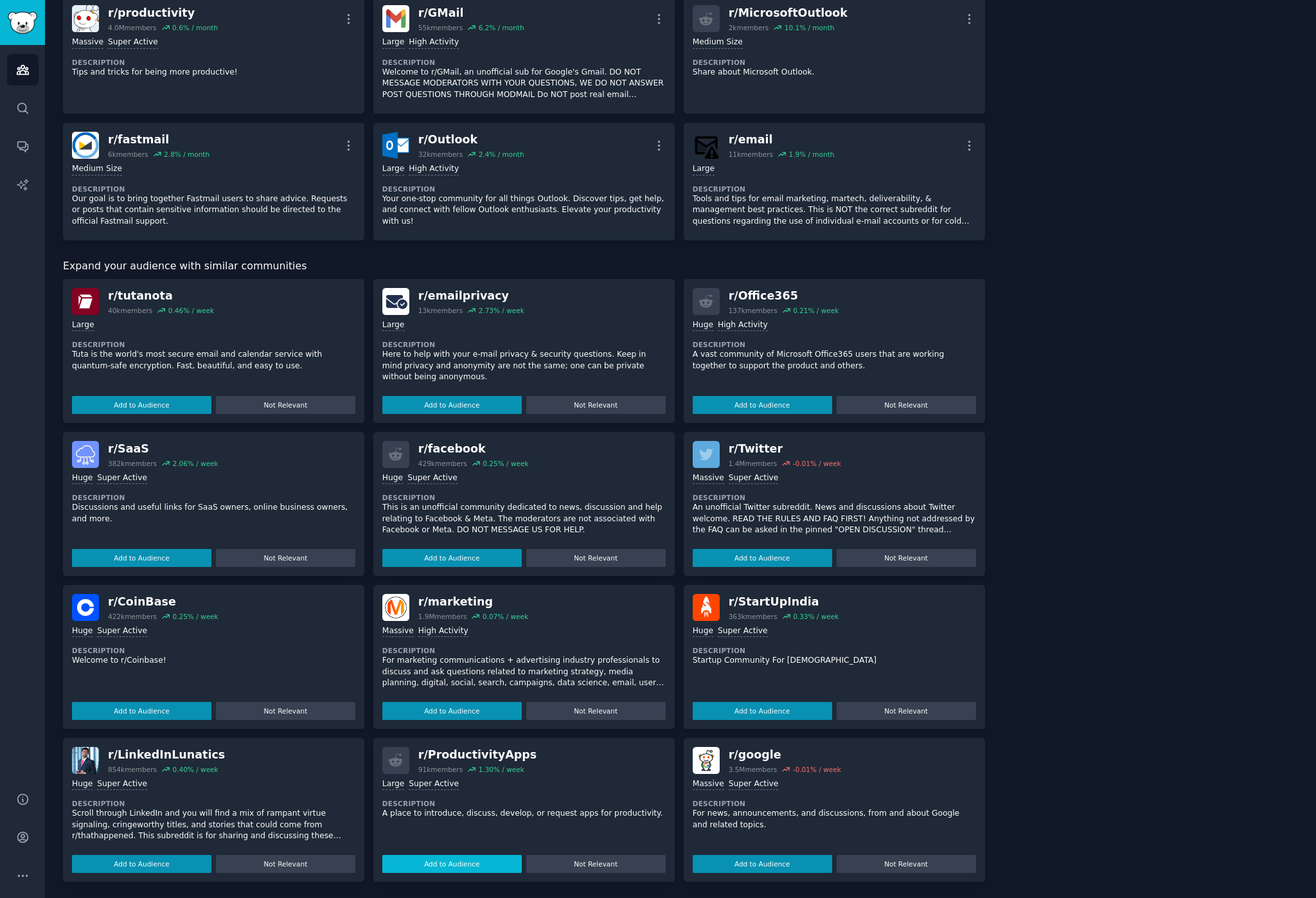
click at [458, 863] on button "Add to Audience" at bounding box center [451, 863] width 139 height 18
